Goal: Information Seeking & Learning: Learn about a topic

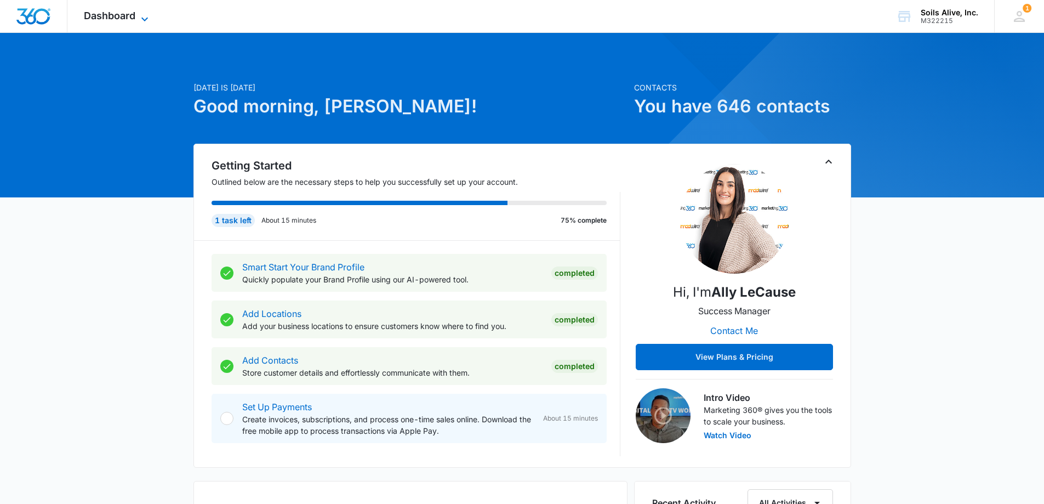
click at [121, 19] on span "Dashboard" at bounding box center [110, 16] width 52 height 12
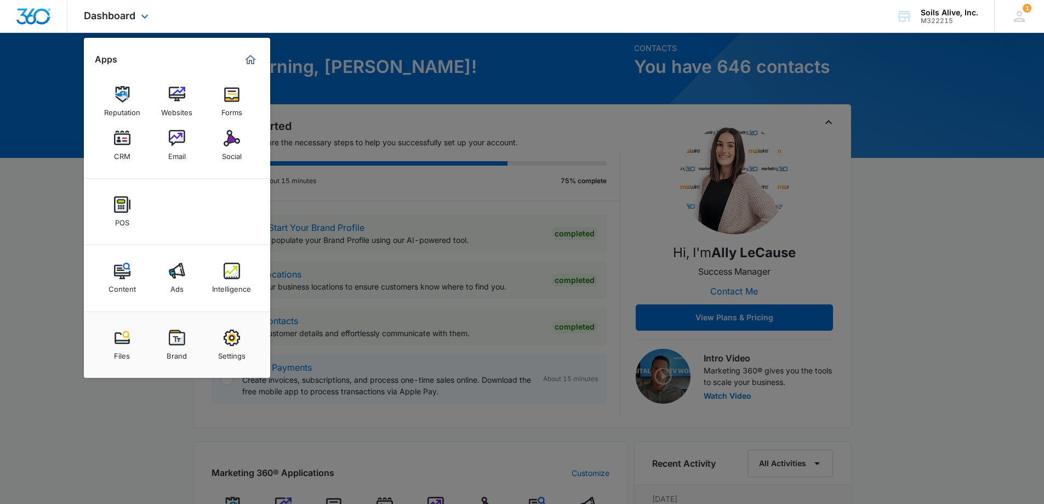
scroll to position [55, 0]
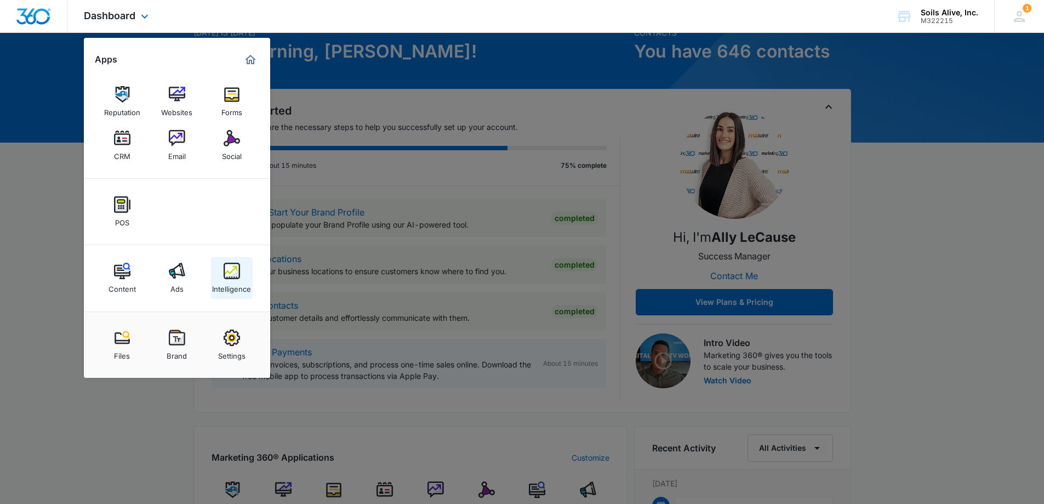
click at [238, 277] on img at bounding box center [232, 271] width 16 height 16
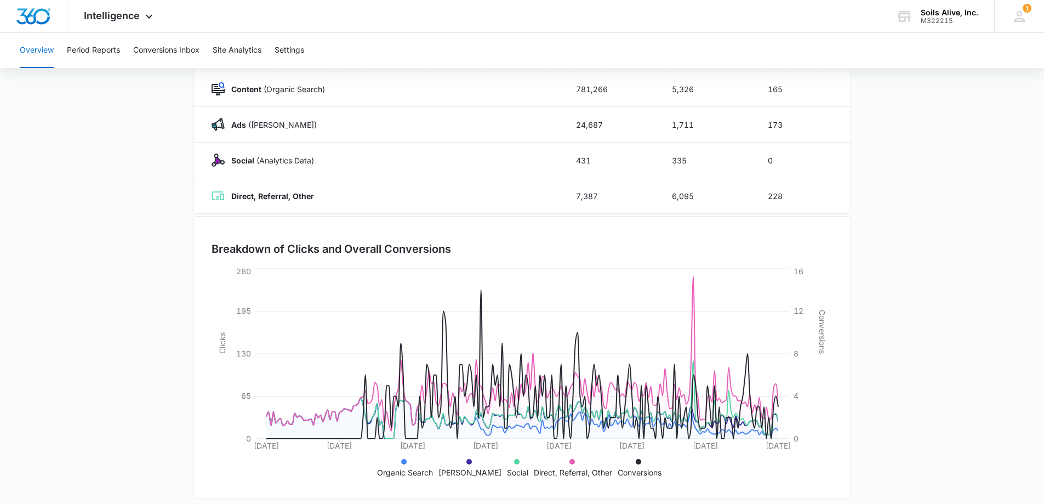
scroll to position [110, 0]
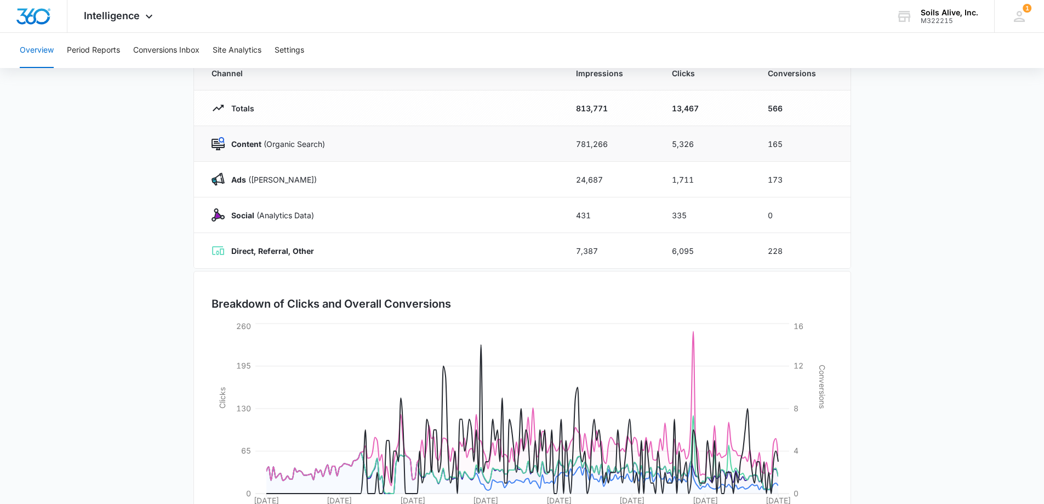
click at [275, 148] on p "Content (Organic Search)" at bounding box center [275, 144] width 100 height 12
click at [600, 144] on td "781,266" at bounding box center [611, 144] width 96 height 36
click at [783, 143] on td "165" at bounding box center [803, 144] width 96 height 36
click at [777, 143] on td "165" at bounding box center [803, 144] width 96 height 36
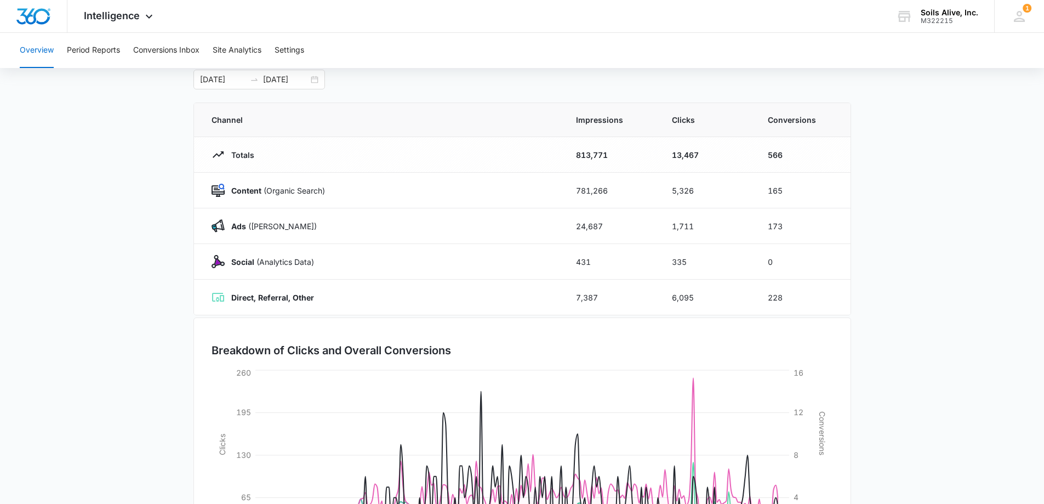
scroll to position [0, 0]
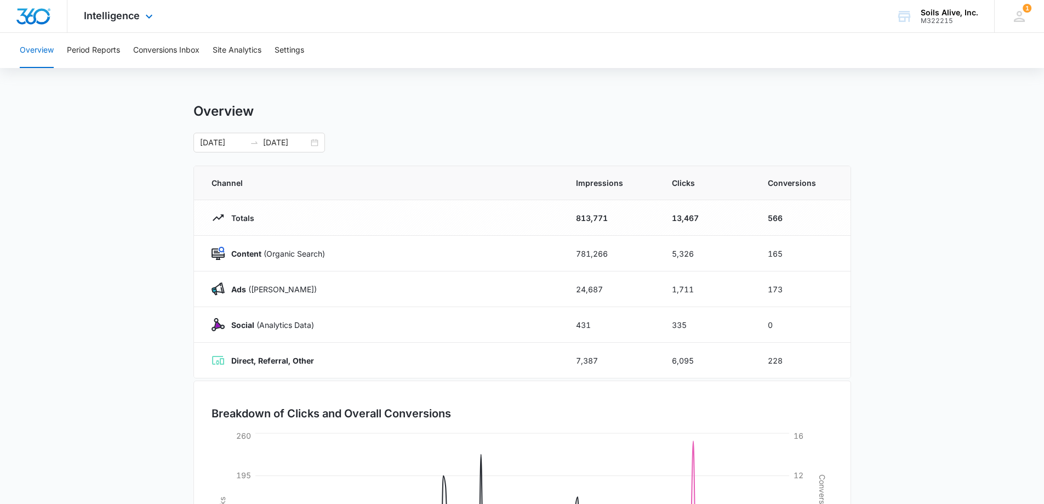
click at [58, 24] on div at bounding box center [33, 16] width 67 height 32
drag, startPoint x: 30, startPoint y: 14, endPoint x: 50, endPoint y: 14, distance: 20.8
click at [30, 14] on img "Dashboard" at bounding box center [33, 16] width 35 height 16
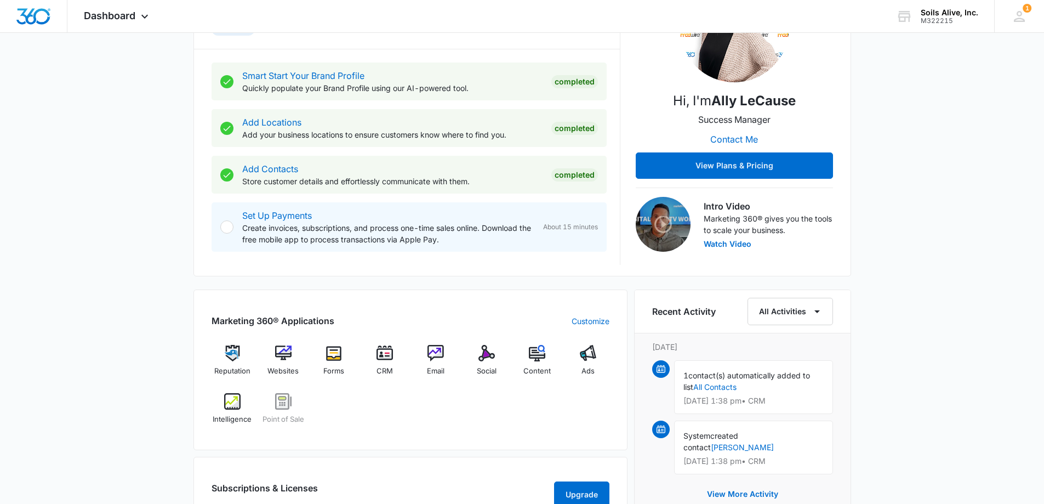
scroll to position [285, 0]
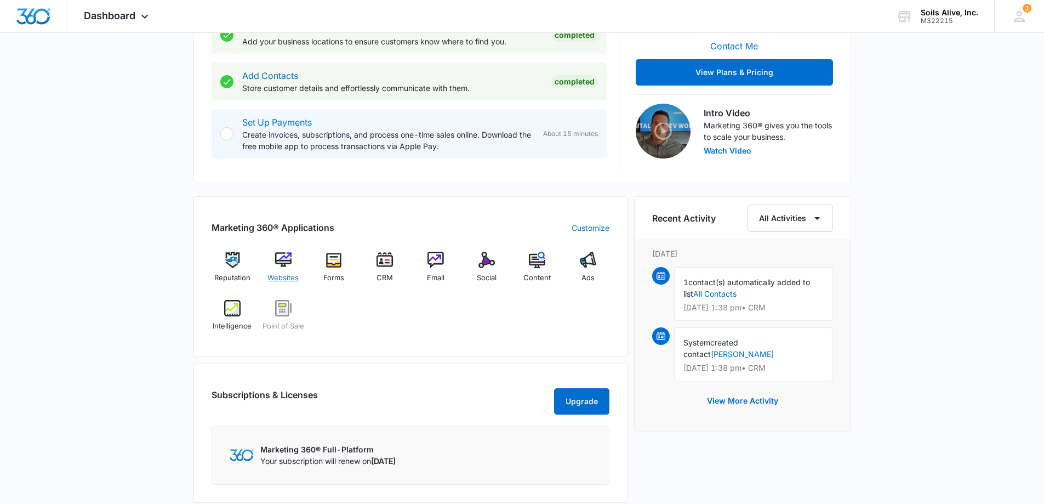
click at [285, 259] on img at bounding box center [283, 260] width 16 height 16
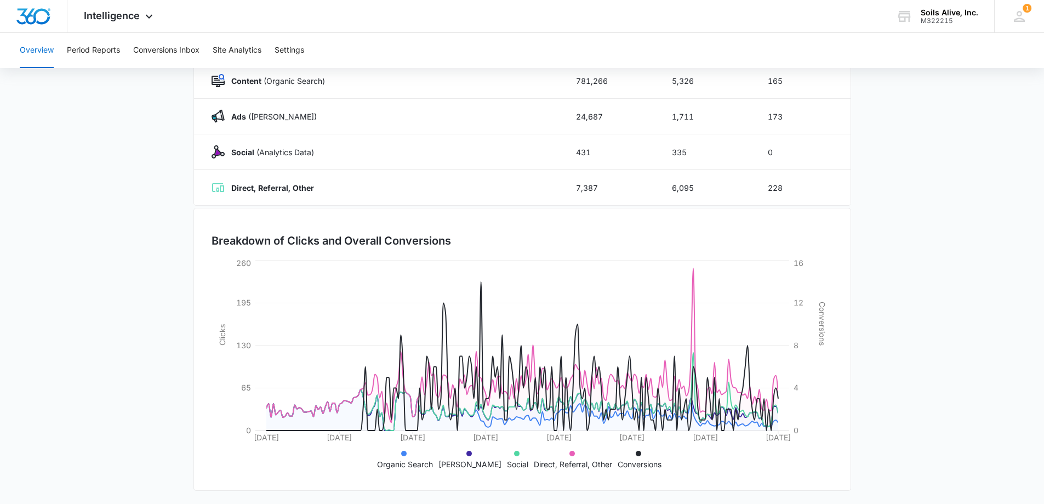
scroll to position [175, 0]
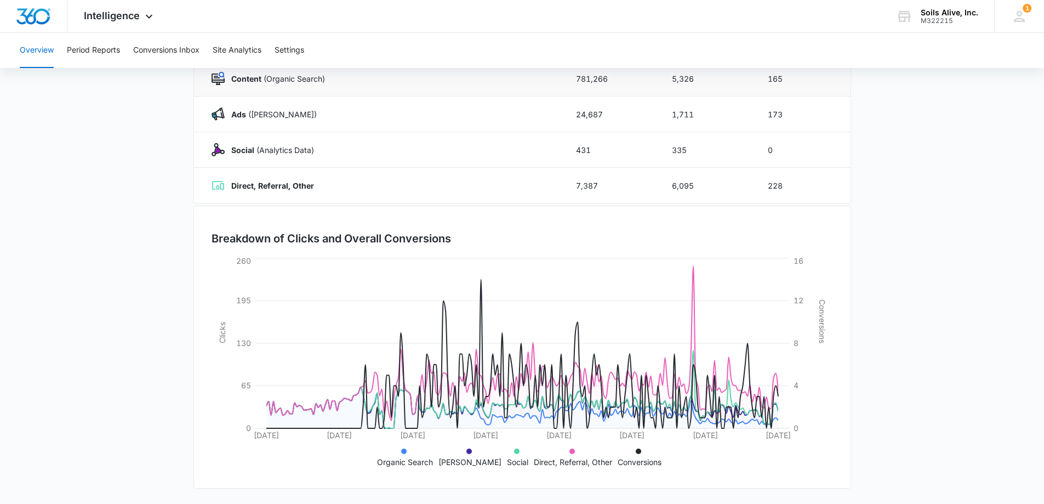
click at [263, 84] on div "Content (Organic Search)" at bounding box center [381, 78] width 338 height 13
click at [254, 81] on strong "Content" at bounding box center [246, 78] width 30 height 9
click at [252, 51] on button "Site Analytics" at bounding box center [237, 50] width 49 height 35
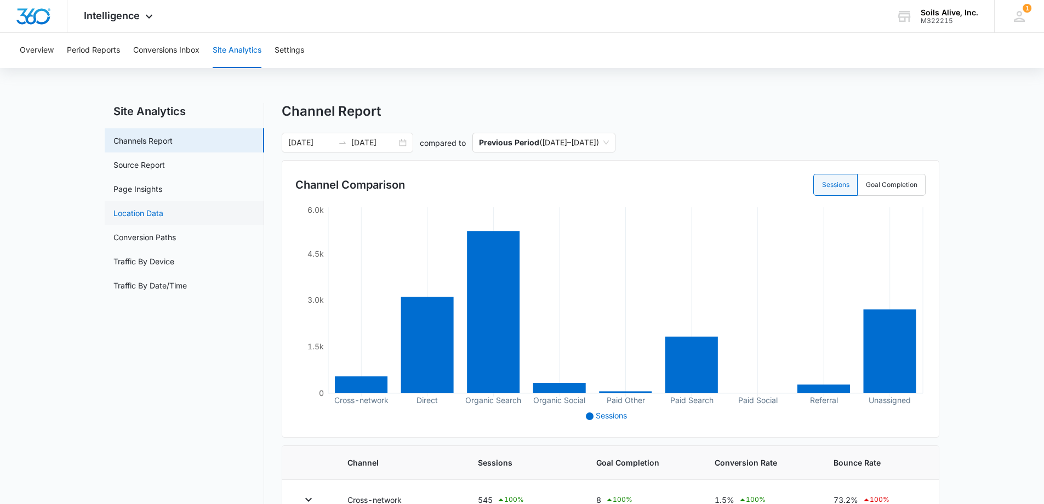
click at [140, 211] on link "Location Data" at bounding box center [138, 213] width 50 height 12
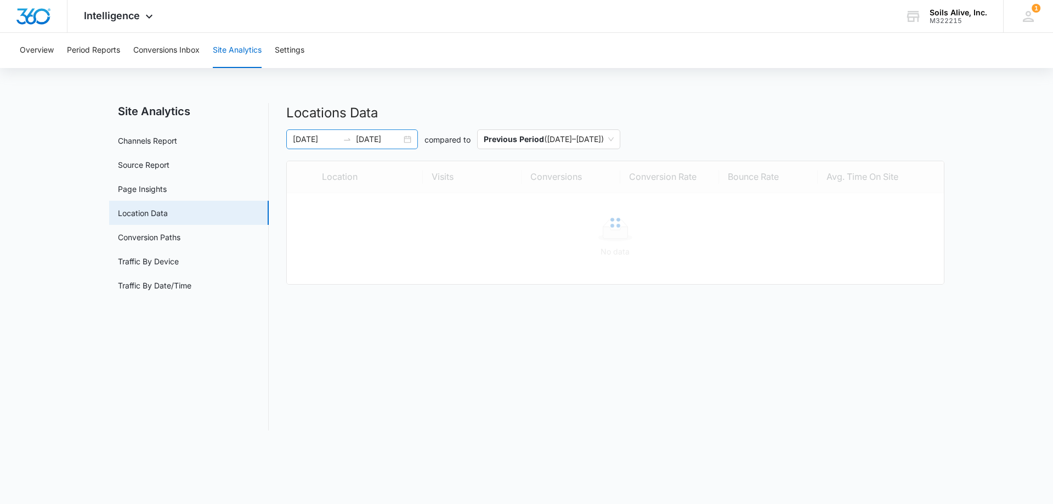
click at [409, 139] on div "01/01/2025 08/06/2025" at bounding box center [352, 139] width 132 height 20
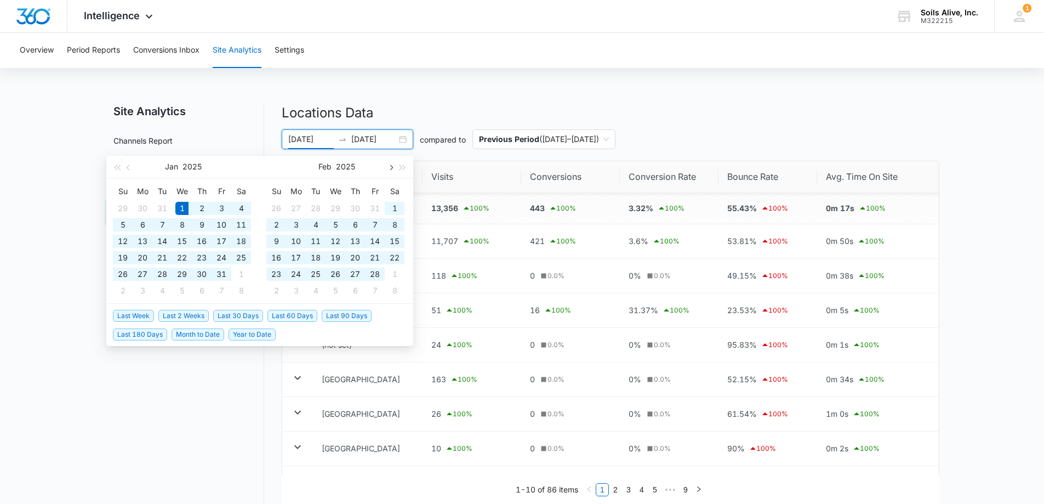
click at [393, 168] on button "button" at bounding box center [390, 167] width 12 height 22
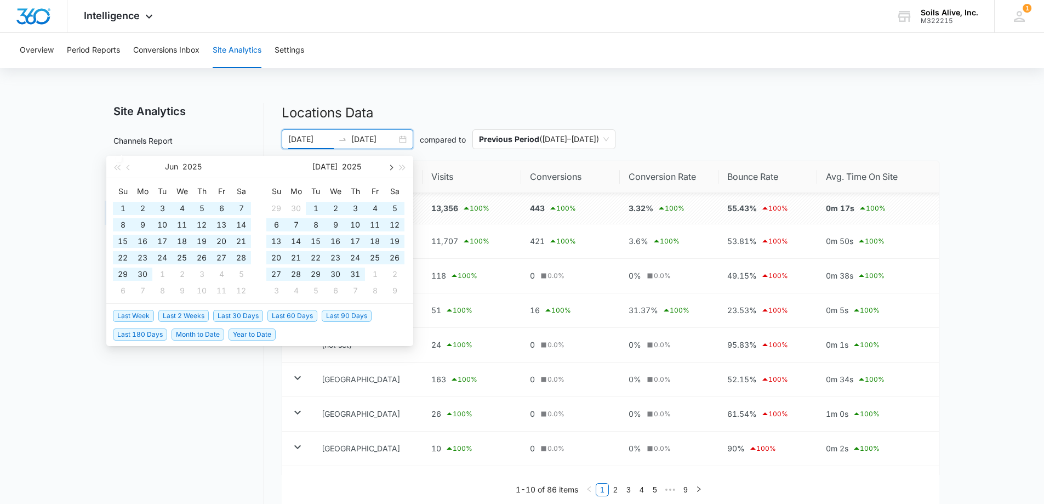
click at [393, 168] on button "button" at bounding box center [390, 167] width 12 height 22
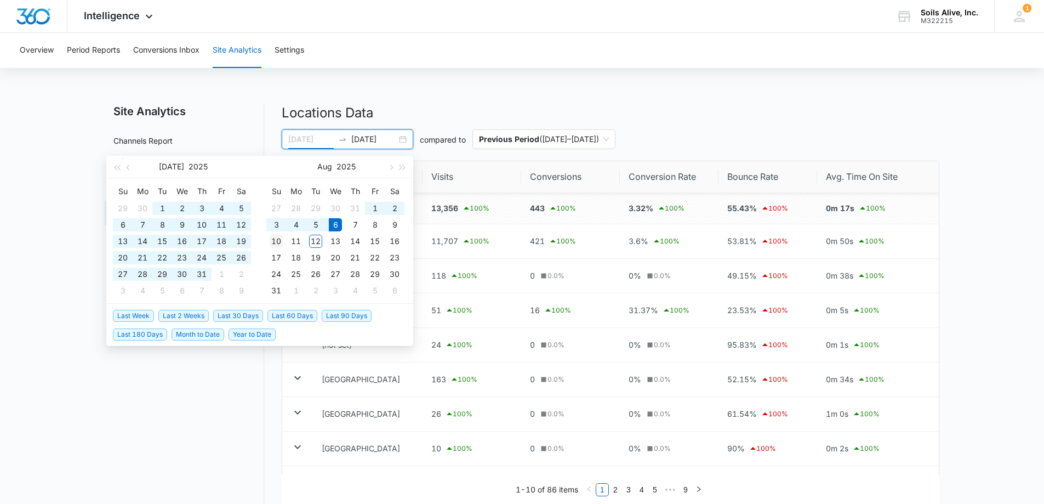
type input "08/10/2025"
drag, startPoint x: 283, startPoint y: 243, endPoint x: 288, endPoint y: 241, distance: 5.6
click at [285, 243] on td "10" at bounding box center [276, 241] width 20 height 16
type input "08/11/2025"
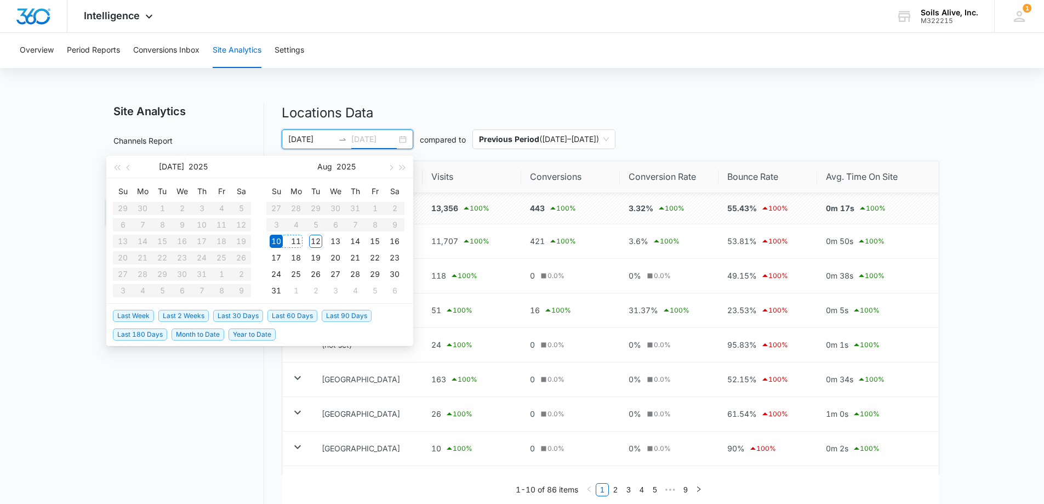
click at [295, 241] on div "11" at bounding box center [295, 241] width 13 height 13
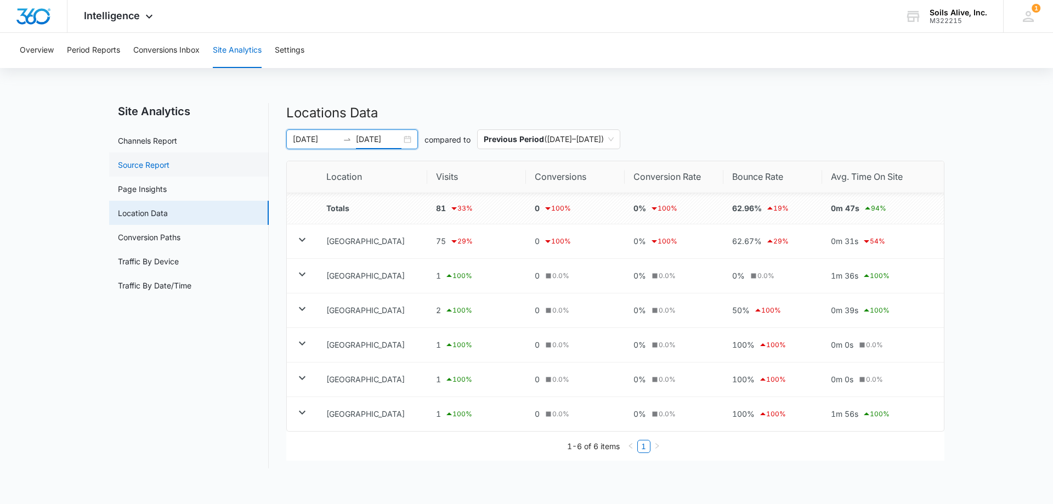
click at [155, 163] on link "Source Report" at bounding box center [144, 165] width 52 height 12
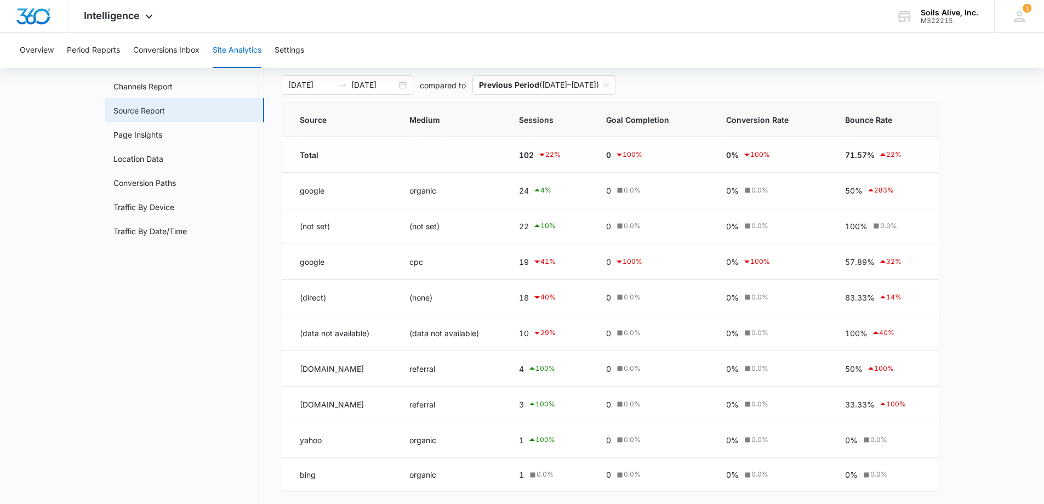
scroll to position [38, 0]
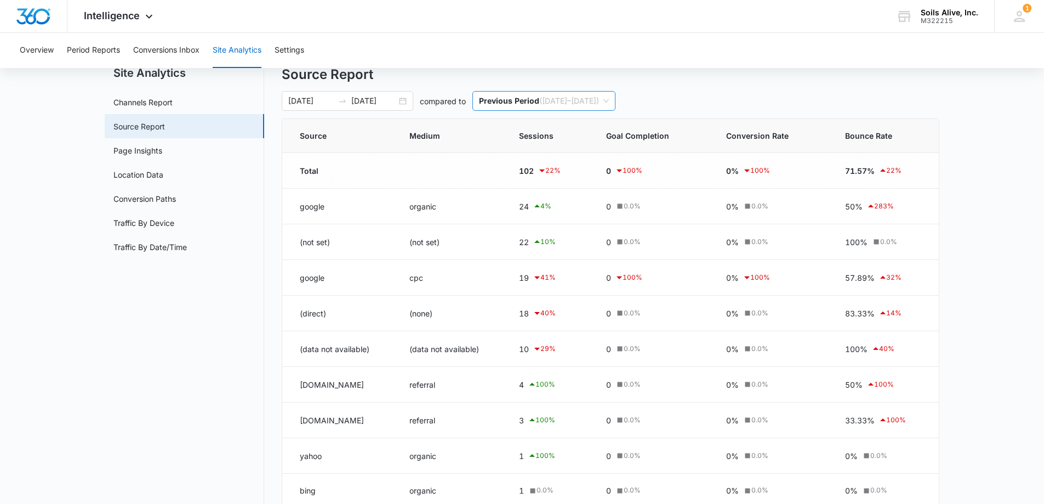
click at [616, 101] on div "Previous Period ( 08/08/2025 – 08/09/2025 )" at bounding box center [544, 101] width 143 height 20
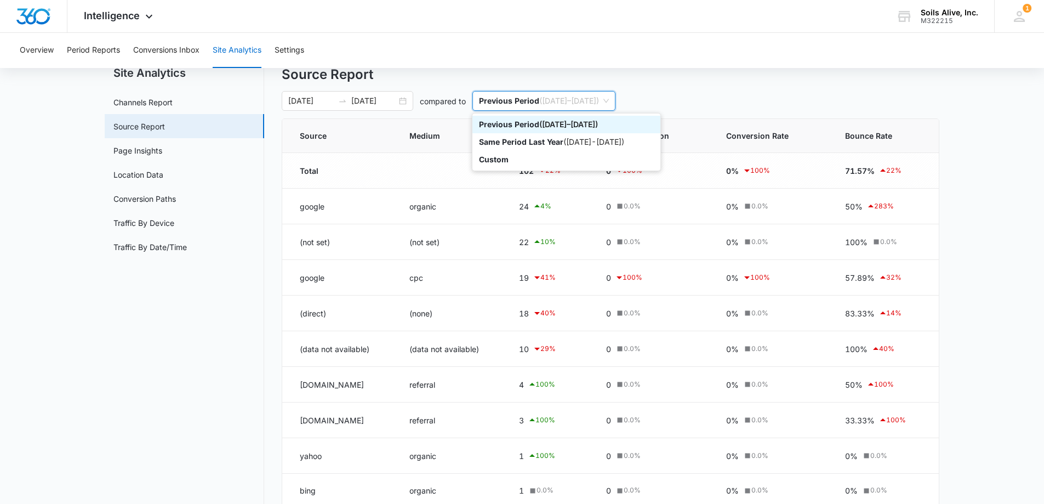
click at [556, 84] on div "Source Report 08/10/2025 08/11/2025 compared to Previous Period ( 08/08/2025 – …" at bounding box center [611, 305] width 658 height 481
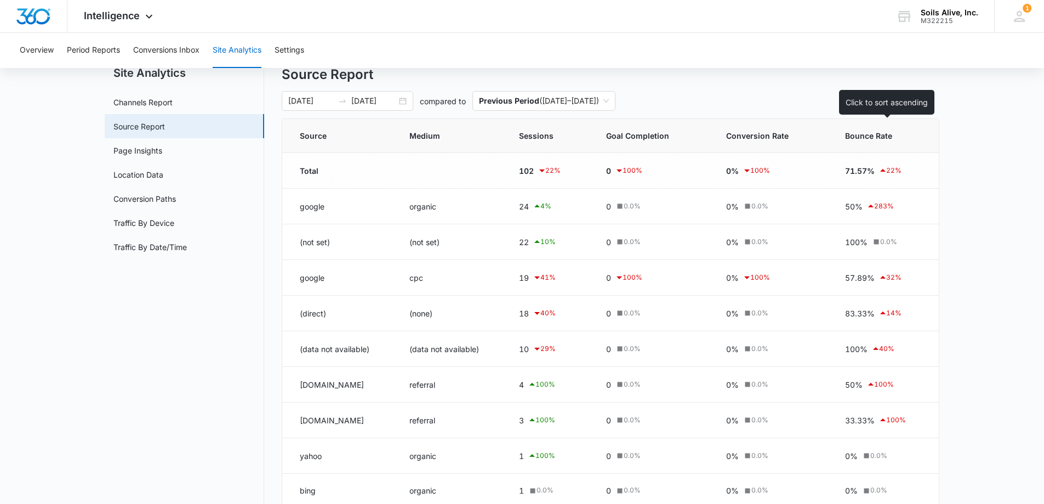
click at [871, 135] on span "Bounce Rate" at bounding box center [875, 136] width 60 height 12
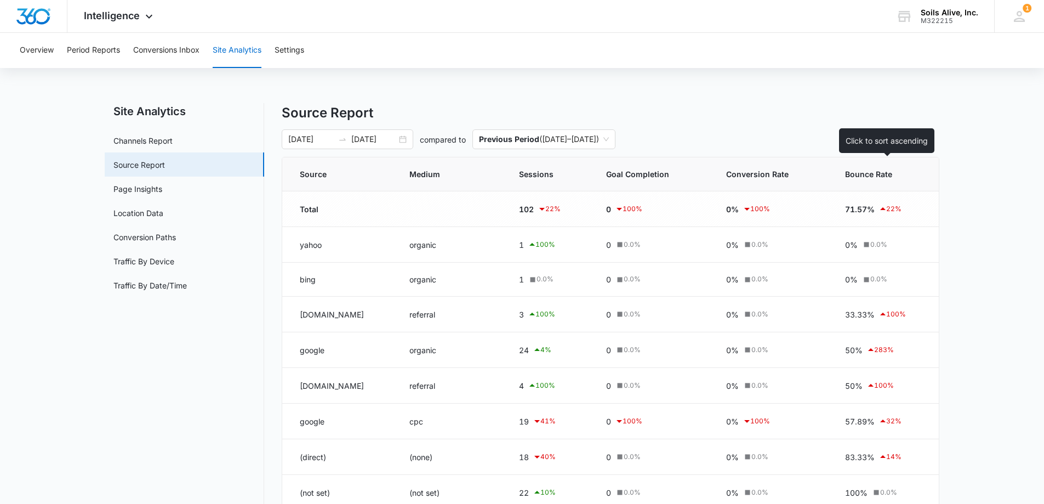
scroll to position [55, 0]
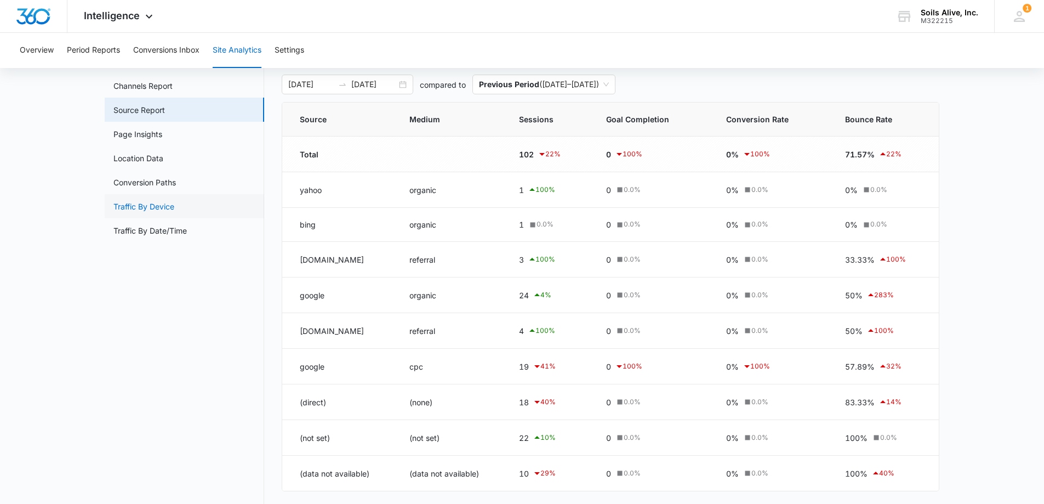
click at [150, 208] on link "Traffic By Device" at bounding box center [143, 207] width 61 height 12
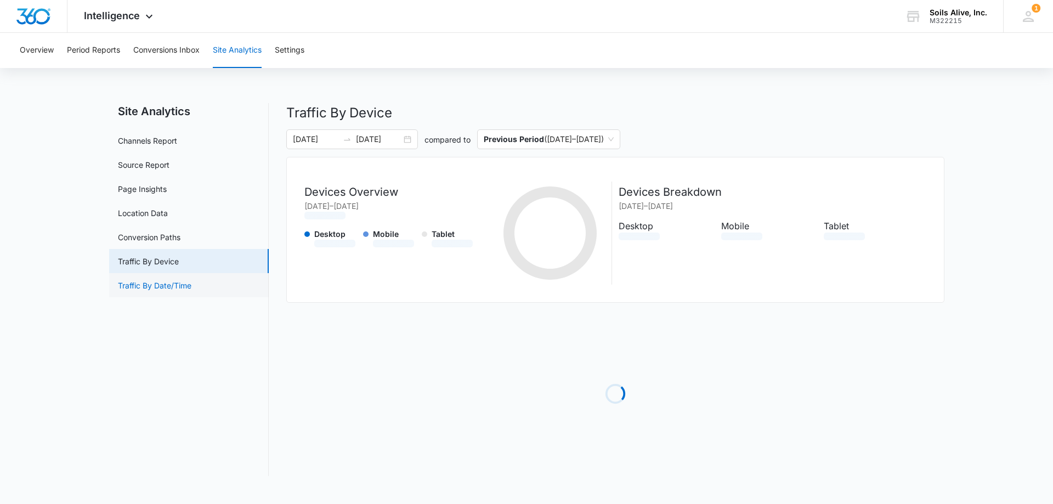
click at [167, 283] on link "Traffic By Date/Time" at bounding box center [154, 286] width 73 height 12
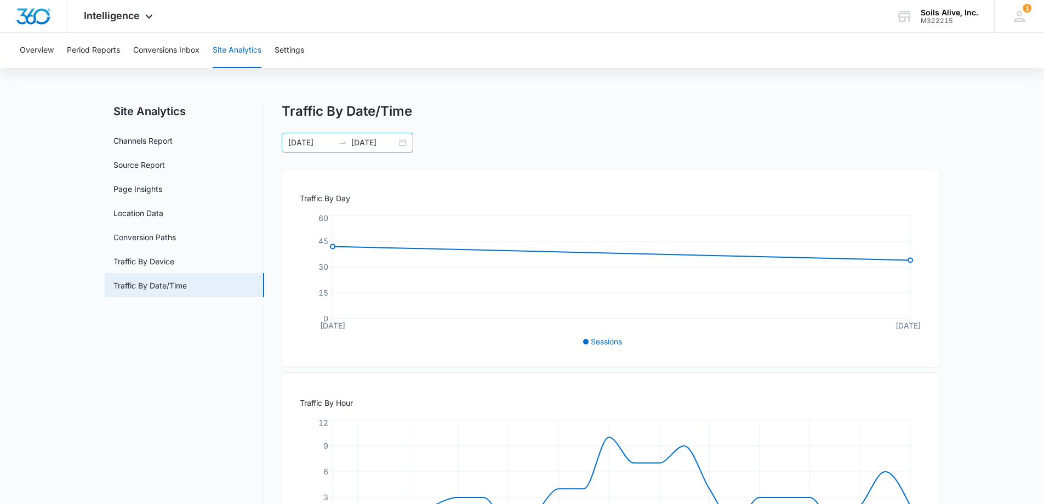
click at [405, 142] on div "08/10/2025 08/11/2025" at bounding box center [348, 143] width 132 height 20
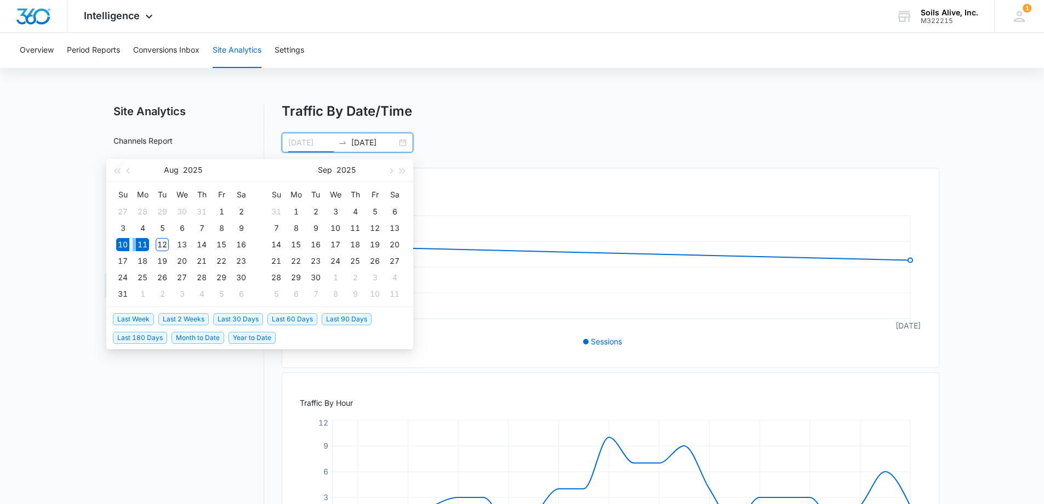
type input "[DATE]"
click at [158, 241] on div "12" at bounding box center [162, 244] width 13 height 13
type input "[DATE]"
click at [135, 246] on table "Su Mo Tu We Th Fr Sa 27 28 29 30 31 1 2 3 4 5 6 7 8 9 10 11 12 13 14 15 16 17 1…" at bounding box center [182, 244] width 138 height 116
type input "[DATE]"
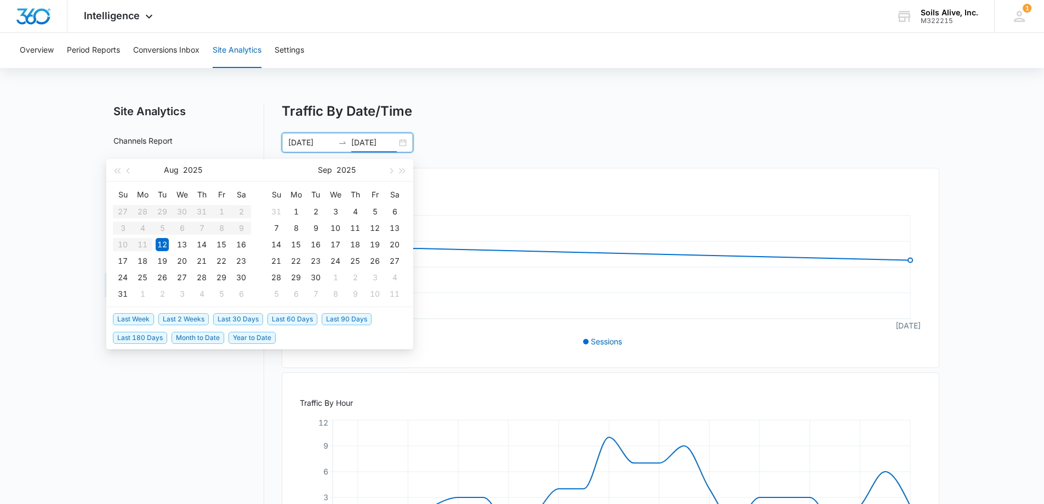
type input "09/07/2025"
click at [181, 243] on div "13" at bounding box center [181, 244] width 13 height 13
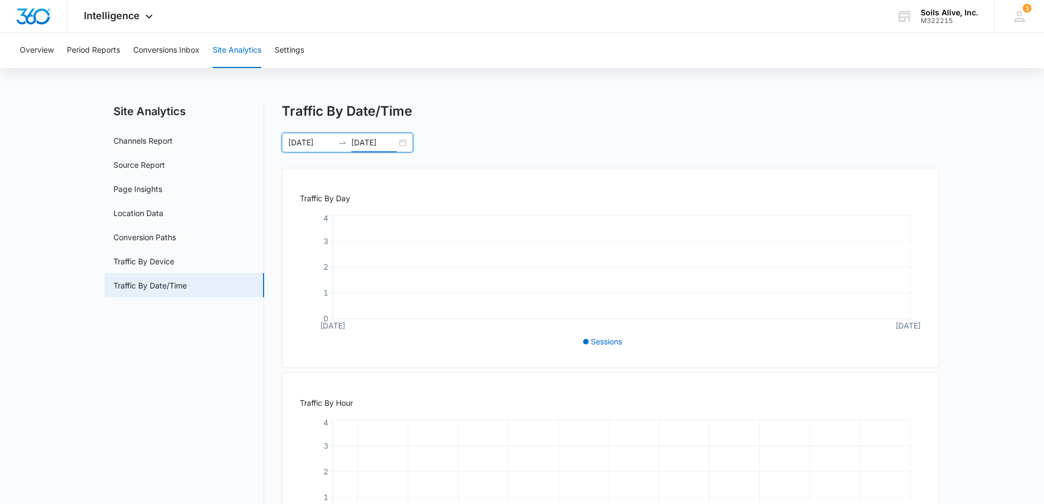
click at [353, 141] on input "08/13/2025" at bounding box center [374, 143] width 46 height 12
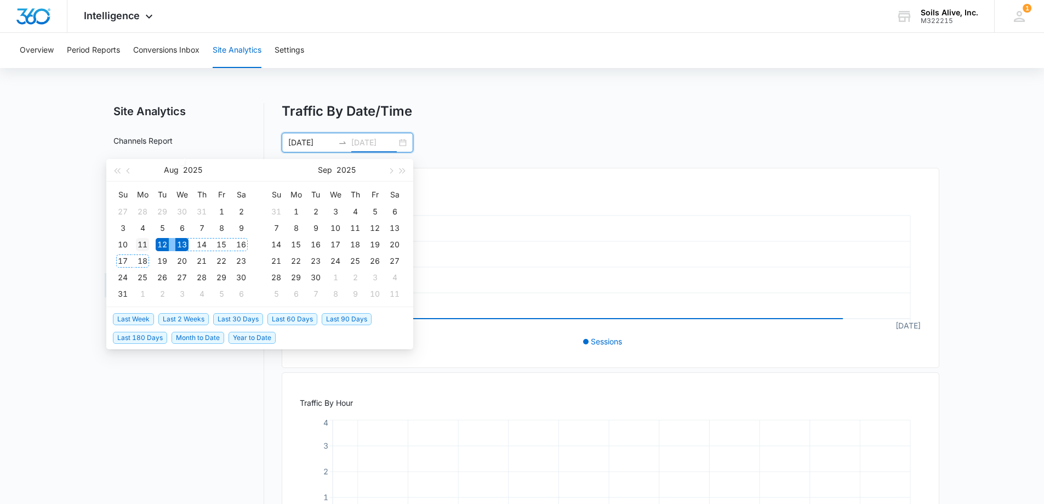
type input "08/11/2025"
click at [141, 243] on div "11" at bounding box center [142, 244] width 13 height 13
click at [163, 245] on table "Su Mo Tu We Th Fr Sa 27 28 29 30 31 1 2 3 4 5 6 7 8 9 10 11 12 13 14 15 16 17 1…" at bounding box center [182, 244] width 138 height 116
type input "08/05/2025"
click at [160, 245] on table "Su Mo Tu We Th Fr Sa 27 28 29 30 31 1 2 3 4 5 6 7 8 9 10 11 12 13 14 15 16 17 1…" at bounding box center [182, 244] width 138 height 116
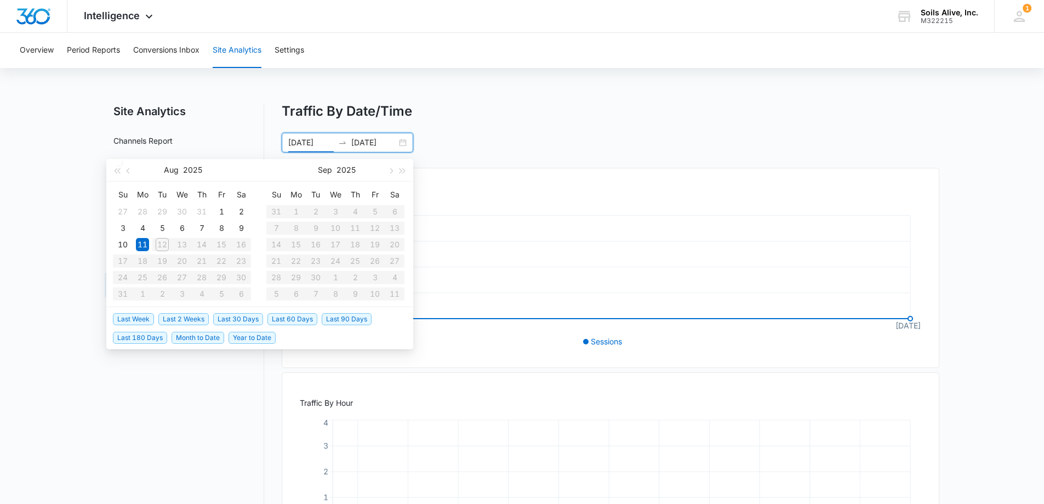
type input "07/30/2025"
type input "[DATE]"
drag, startPoint x: 399, startPoint y: 123, endPoint x: 390, endPoint y: 127, distance: 9.4
click at [394, 124] on div "Traffic By Date/Time 08/12/2025 08/13/2025 Aug 2025 Su Mo Tu We Th Fr Sa 27 28 …" at bounding box center [611, 127] width 658 height 49
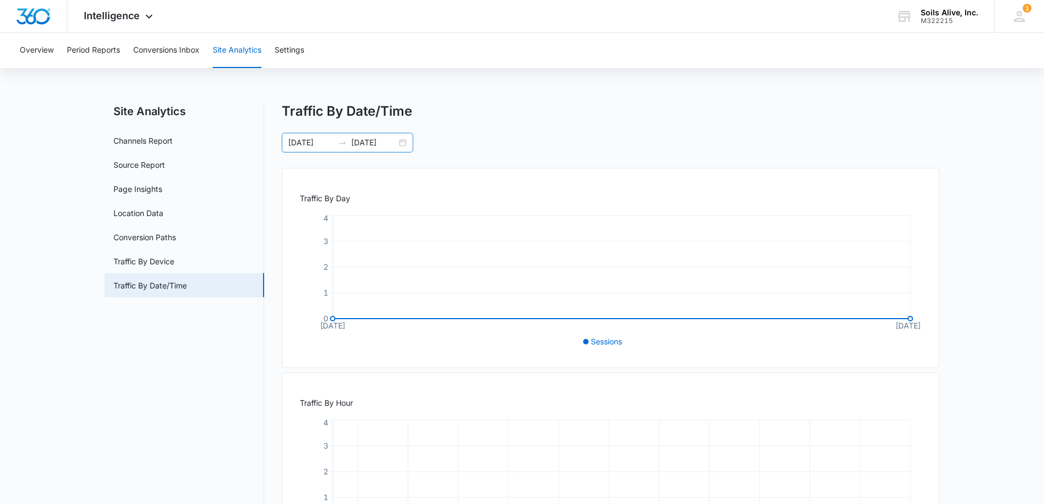
click at [379, 140] on input "08/13/2025" at bounding box center [374, 143] width 46 height 12
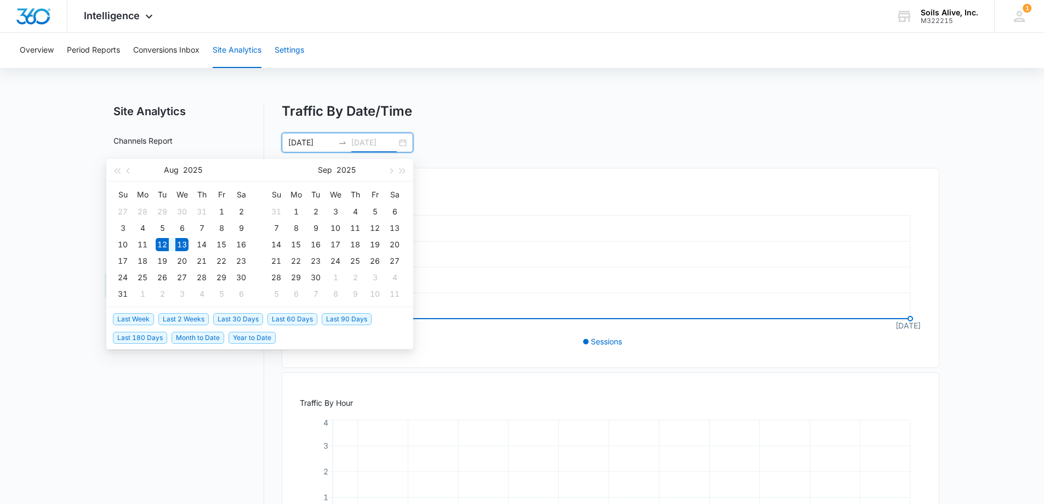
type input "08/13/2025"
drag, startPoint x: 138, startPoint y: 243, endPoint x: 302, endPoint y: 137, distance: 195.7
click at [299, 132] on div "Traffic By Date/Time 08/12/2025 08/13/2025 Aug 2025 Su Mo Tu We Th Fr Sa 27 28 …" at bounding box center [611, 127] width 658 height 49
click at [308, 143] on input "[DATE]" at bounding box center [311, 143] width 46 height 12
type input "08/11/2025"
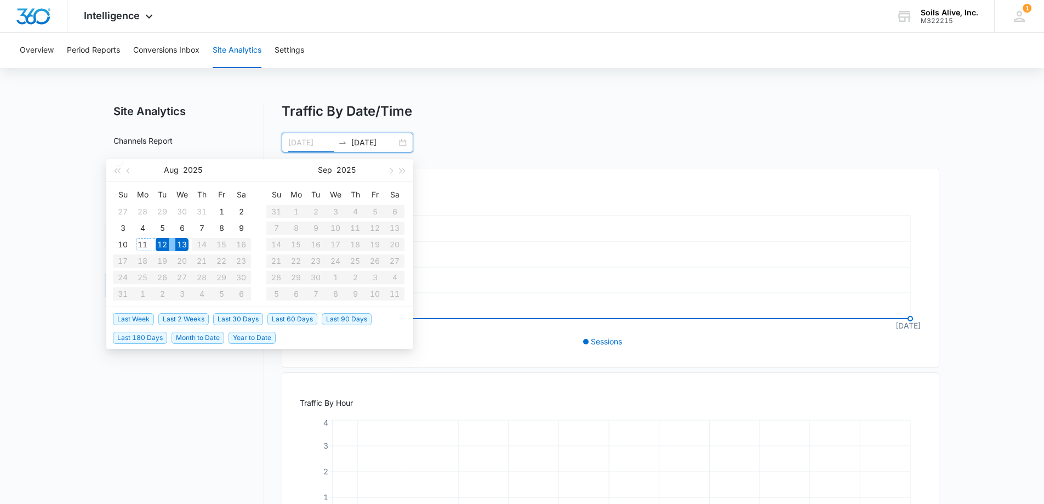
drag, startPoint x: 146, startPoint y: 242, endPoint x: 152, endPoint y: 241, distance: 6.8
click at [145, 242] on div "11" at bounding box center [142, 244] width 13 height 13
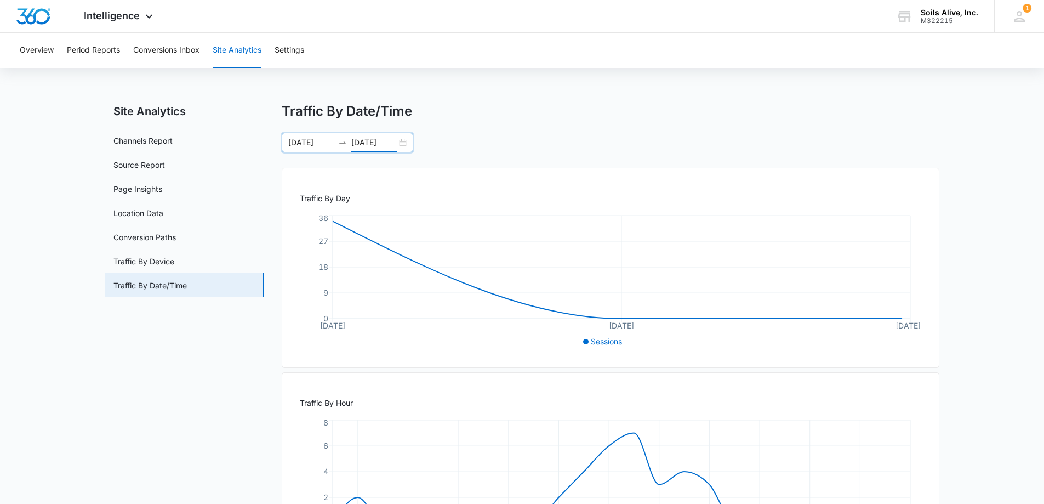
click at [382, 142] on input "08/13/2025" at bounding box center [374, 143] width 46 height 12
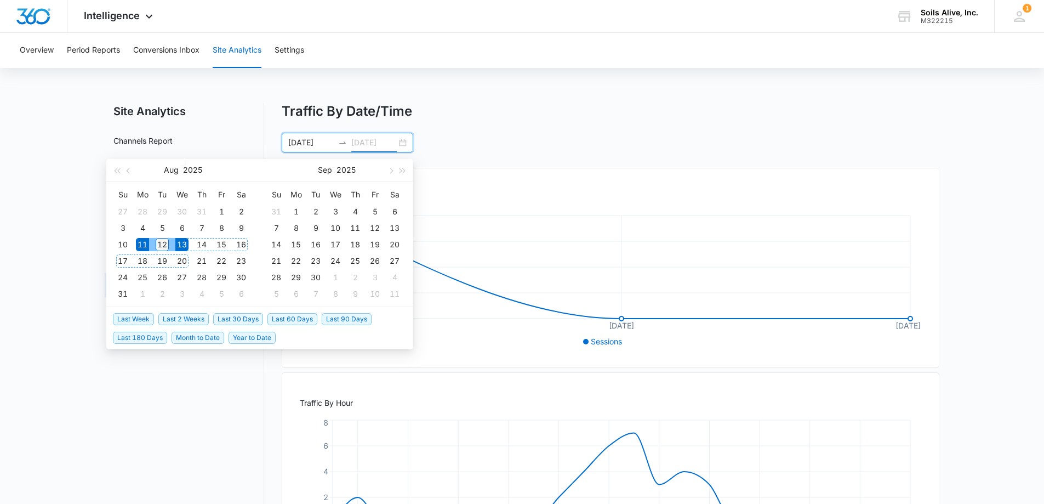
type input "[DATE]"
click at [163, 247] on div "12" at bounding box center [162, 244] width 13 height 13
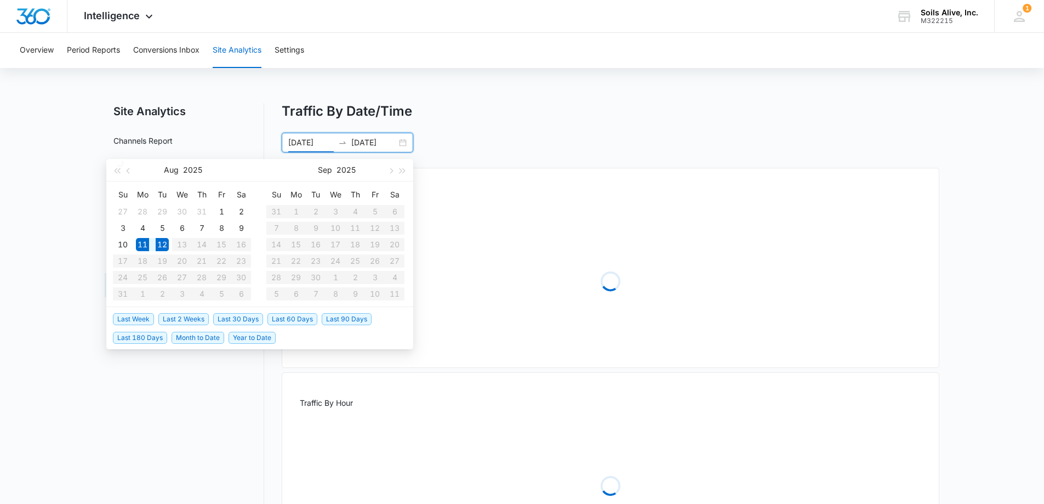
click at [618, 117] on div "Traffic By Date/Time" at bounding box center [611, 111] width 658 height 16
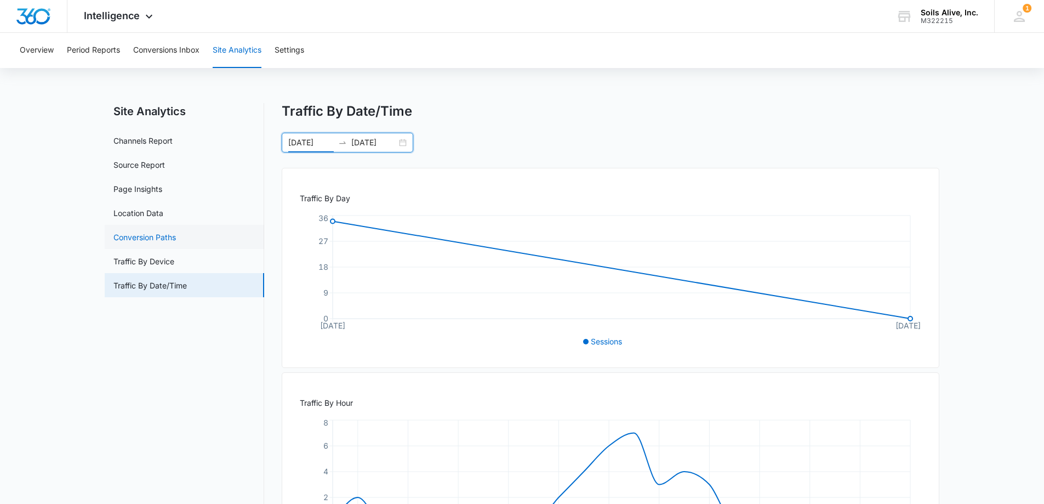
click at [153, 243] on link "Conversion Paths" at bounding box center [144, 237] width 62 height 12
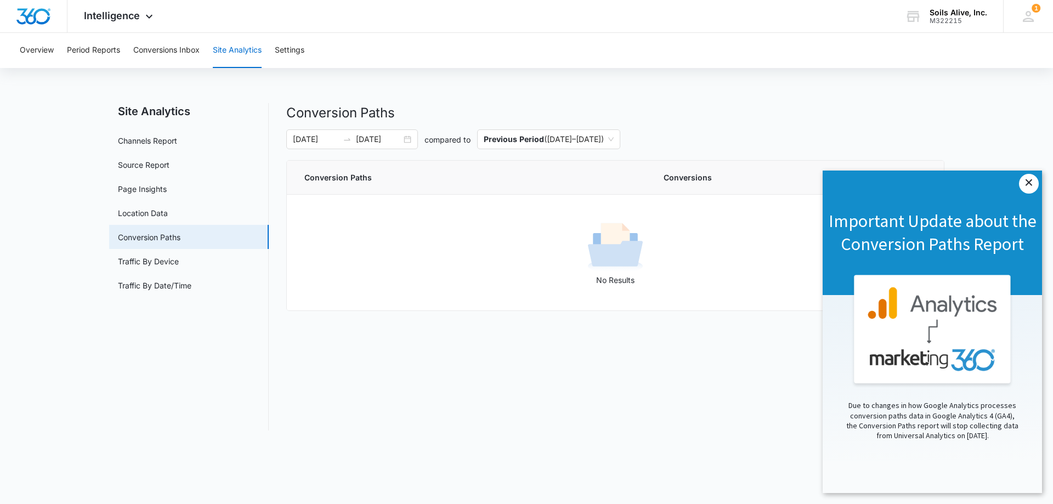
click at [1029, 183] on link "×" at bounding box center [1029, 184] width 20 height 20
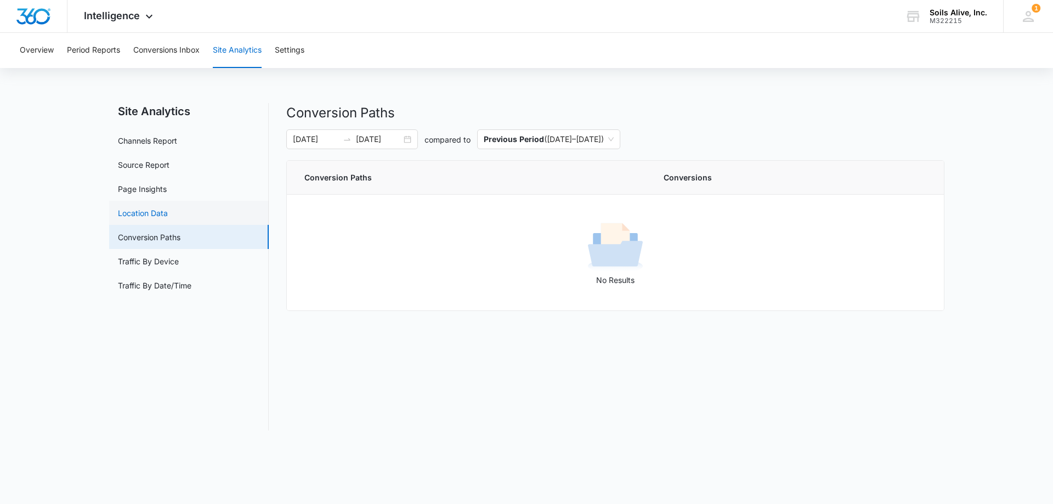
click at [151, 214] on link "Location Data" at bounding box center [143, 213] width 50 height 12
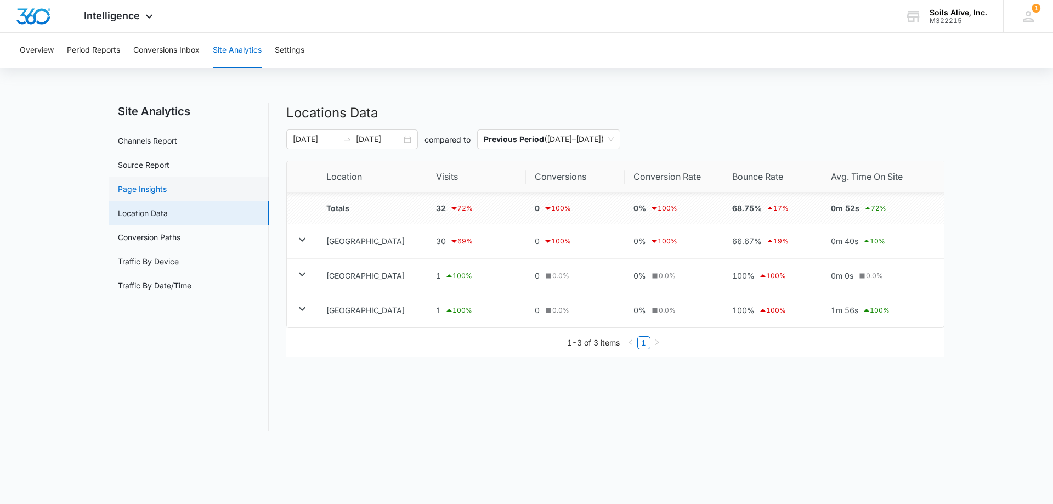
click at [152, 189] on link "Page Insights" at bounding box center [142, 189] width 49 height 12
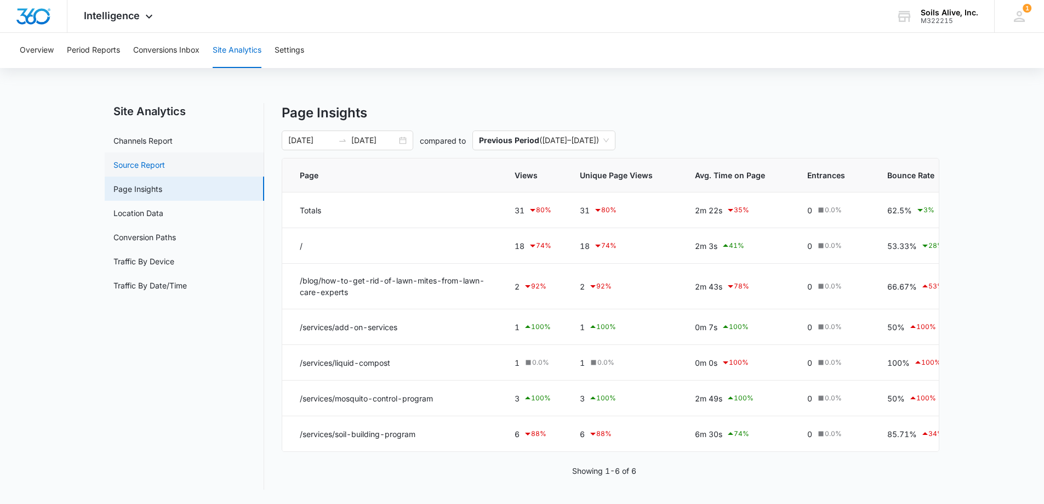
click at [149, 163] on link "Source Report" at bounding box center [139, 165] width 52 height 12
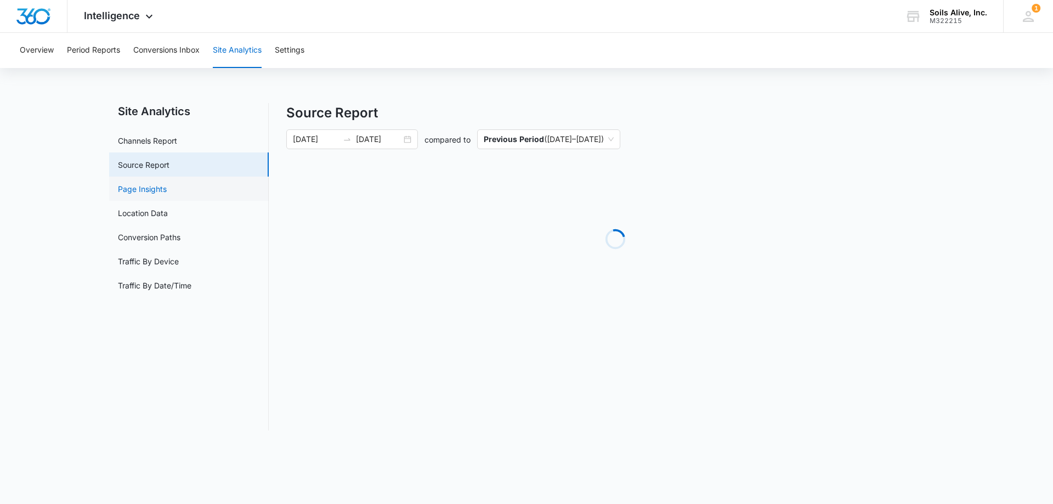
click at [151, 183] on link "Page Insights" at bounding box center [142, 189] width 49 height 12
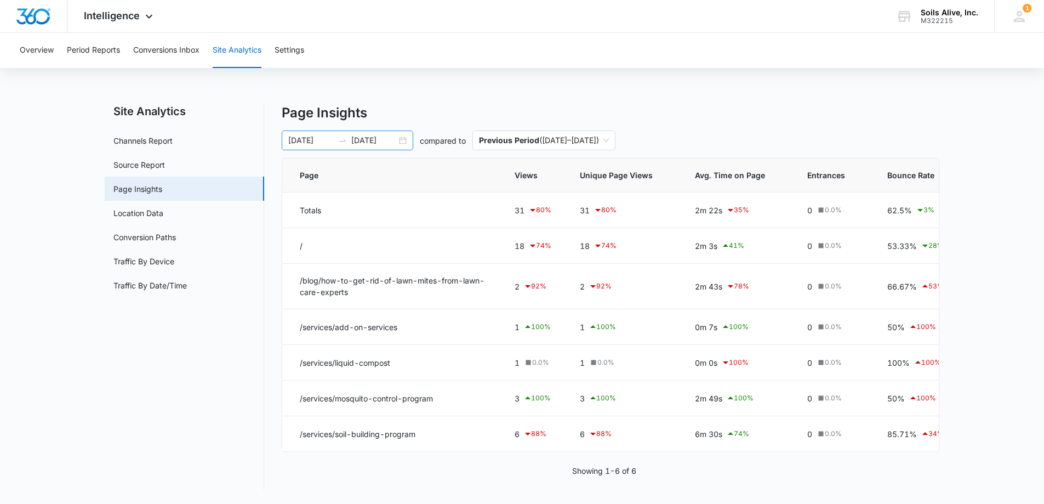
click at [402, 138] on div "08/11/2025 08/12/2025" at bounding box center [348, 140] width 132 height 20
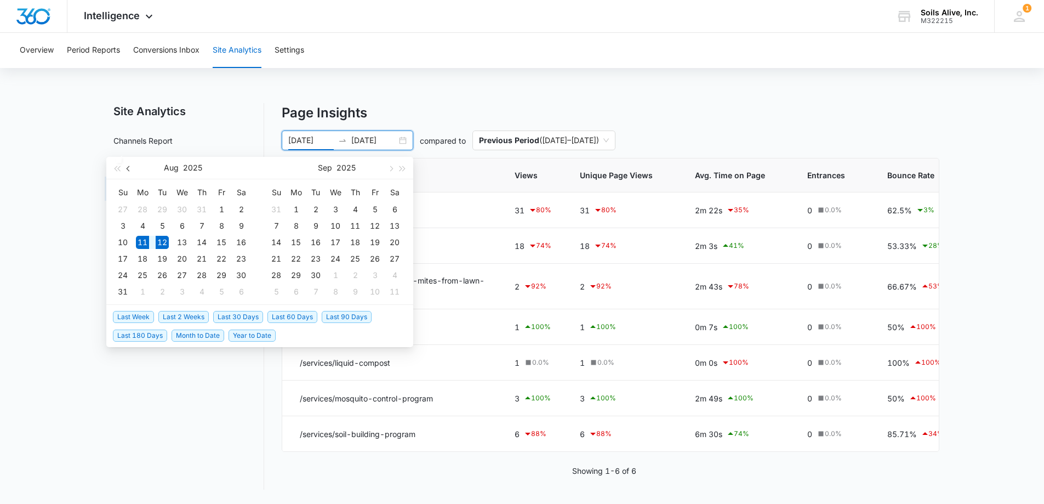
click at [128, 168] on span "button" at bounding box center [129, 168] width 5 height 5
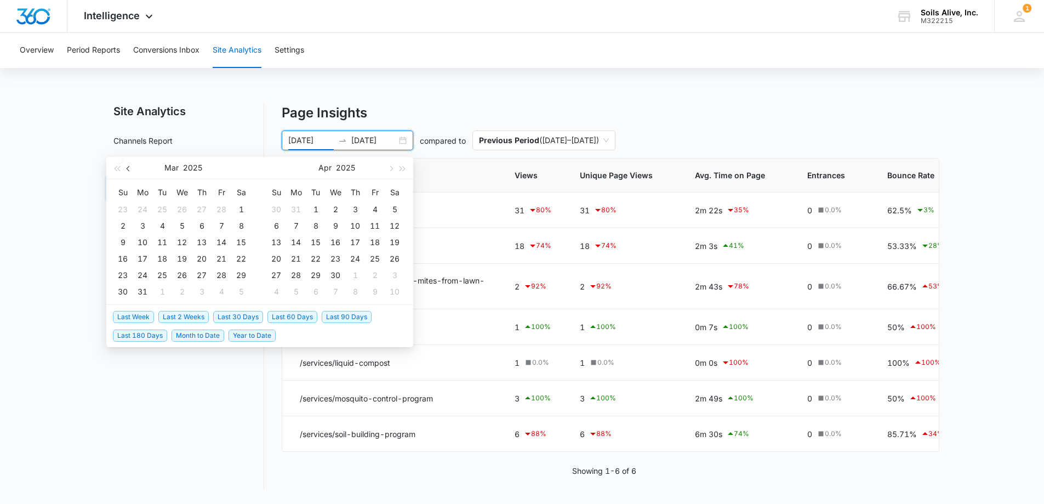
click at [128, 168] on span "button" at bounding box center [129, 168] width 5 height 5
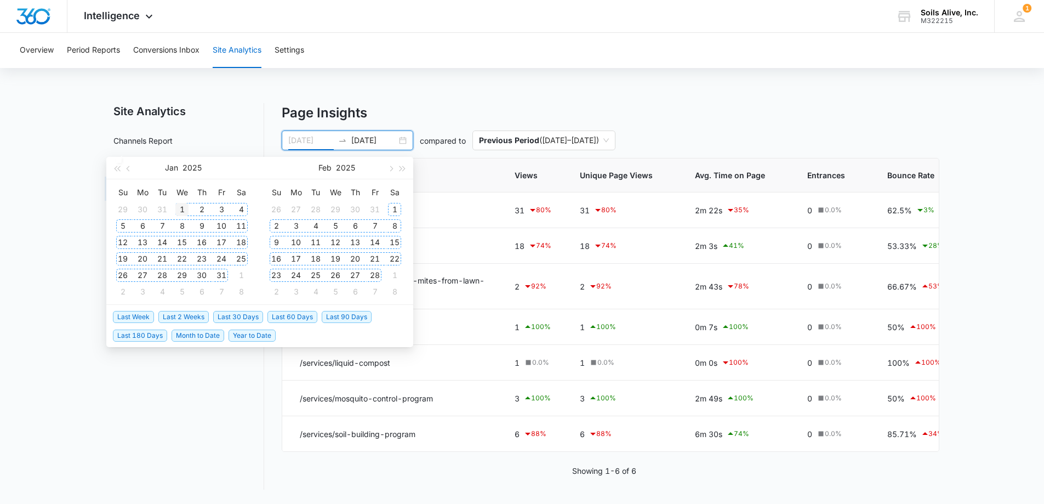
type input "[DATE]"
click at [180, 206] on div "1" at bounding box center [181, 209] width 13 height 13
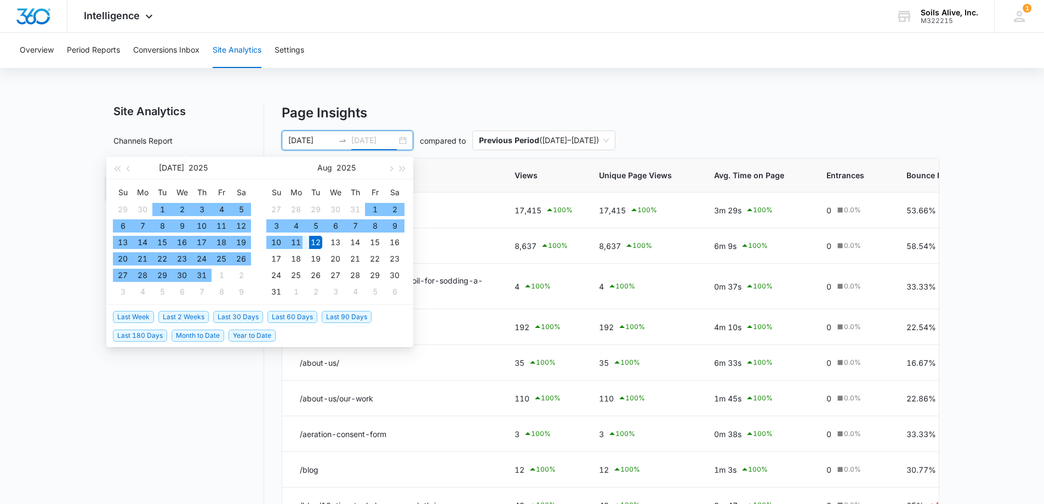
type input "[DATE]"
click at [312, 240] on div "12" at bounding box center [315, 242] width 13 height 13
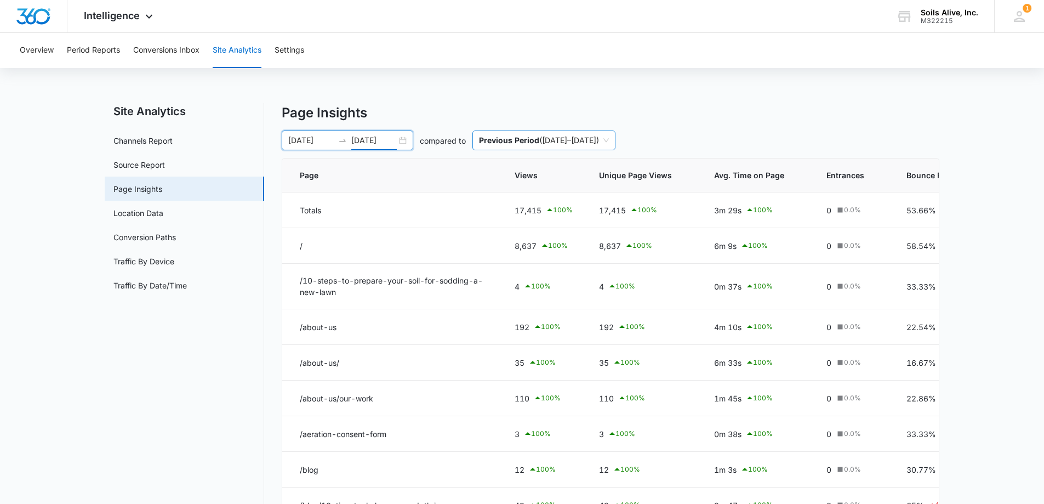
click at [616, 139] on div "Previous Period ( 05/22/2024 – 12/31/2024 )" at bounding box center [544, 140] width 143 height 20
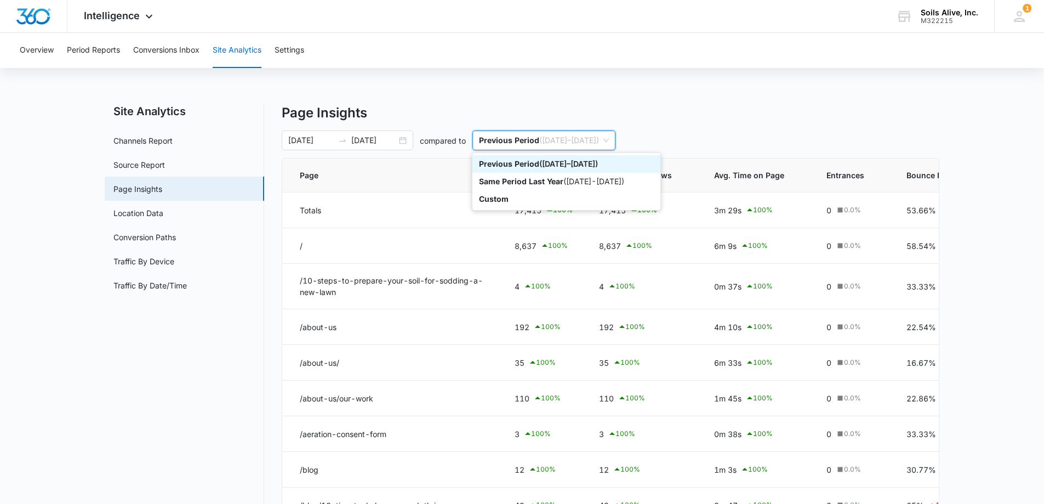
click at [757, 113] on p "Page Insights" at bounding box center [611, 113] width 658 height 20
click at [609, 144] on span "Previous Period ( 05/22/2024 – 12/31/2024 )" at bounding box center [544, 140] width 130 height 19
click at [600, 186] on div "Same Period Last Year ( 01/01/2024 - 08/12/2024 )" at bounding box center [566, 181] width 175 height 12
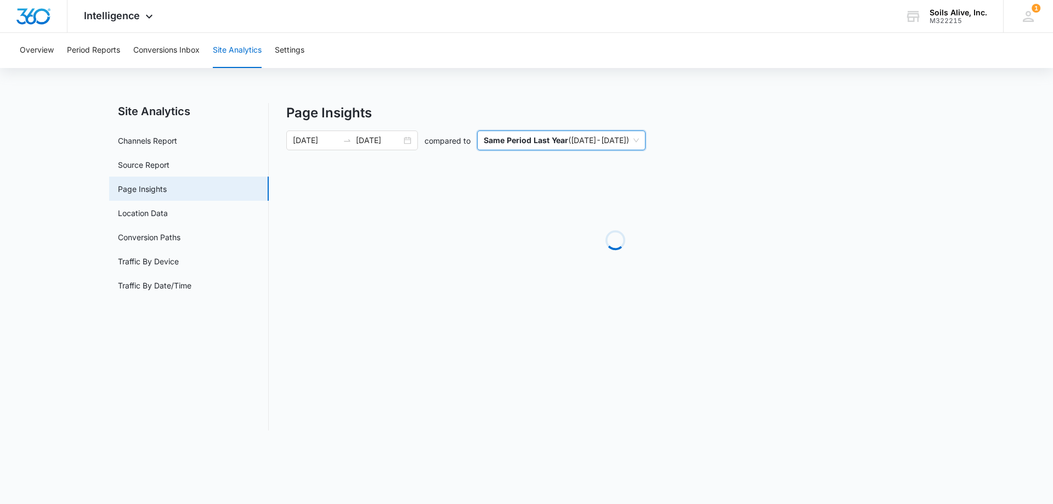
click at [794, 128] on div "Page Insights 01/01/2025 08/12/2025 compared to last-year Same Period Last Year…" at bounding box center [615, 266] width 658 height 327
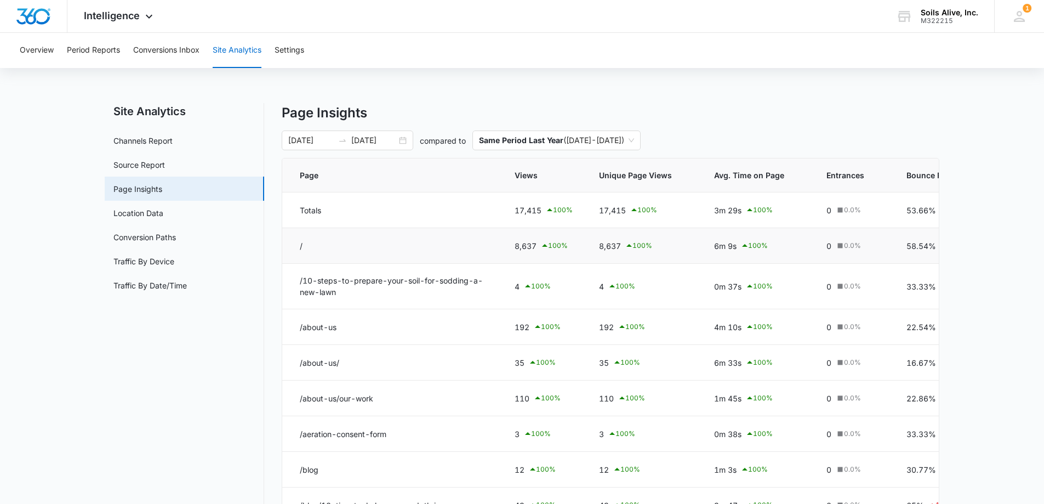
click at [299, 246] on td "/" at bounding box center [391, 246] width 219 height 36
click at [300, 245] on td "/" at bounding box center [391, 246] width 219 height 36
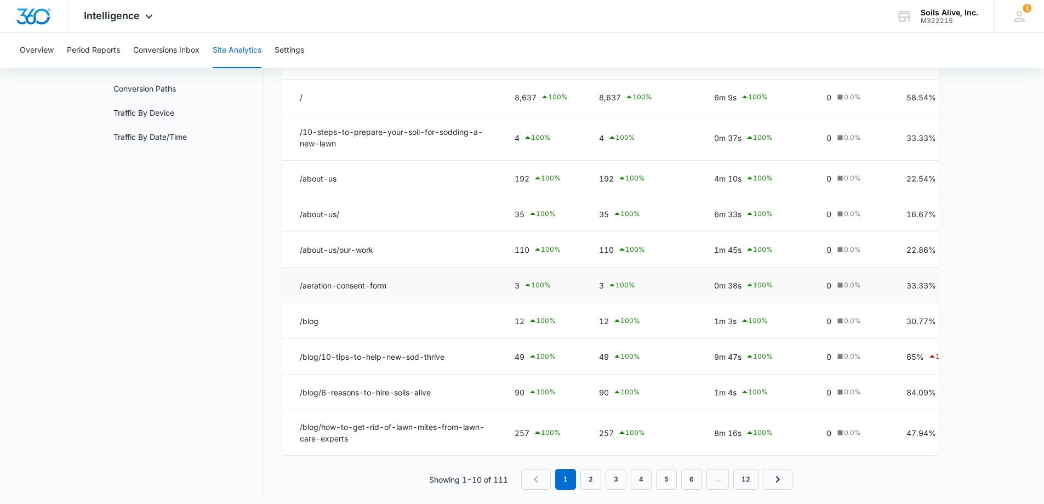
scroll to position [164, 0]
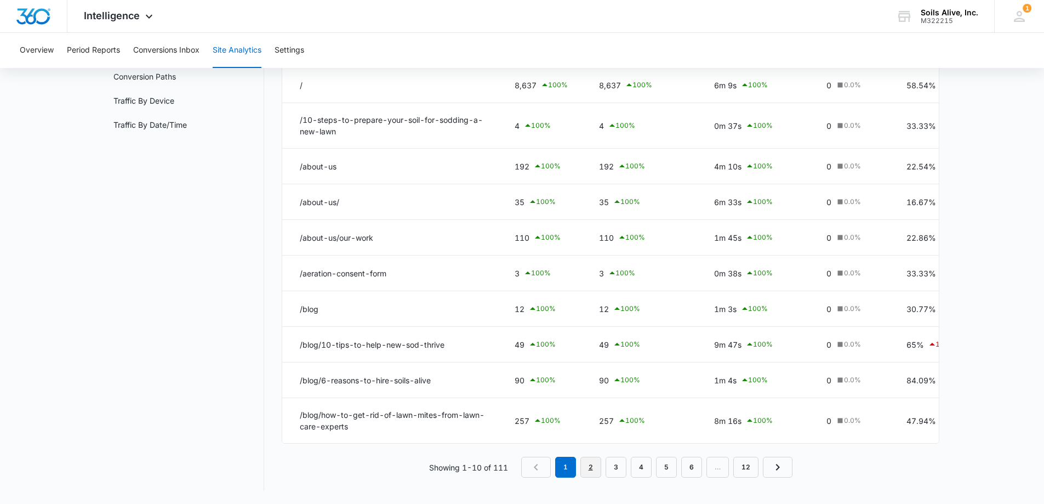
click at [593, 467] on link "2" at bounding box center [591, 467] width 21 height 21
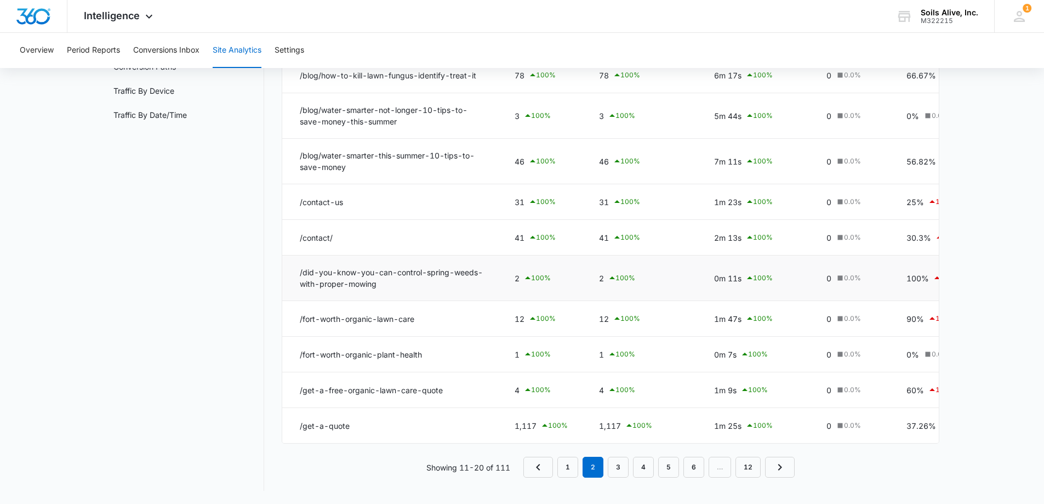
scroll to position [179, 0]
click at [624, 467] on link "3" at bounding box center [618, 467] width 21 height 21
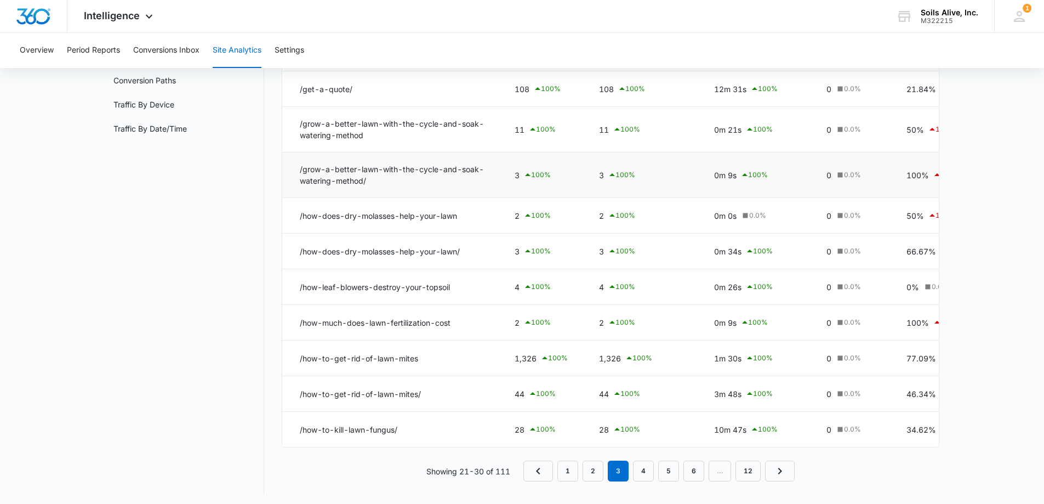
scroll to position [169, 0]
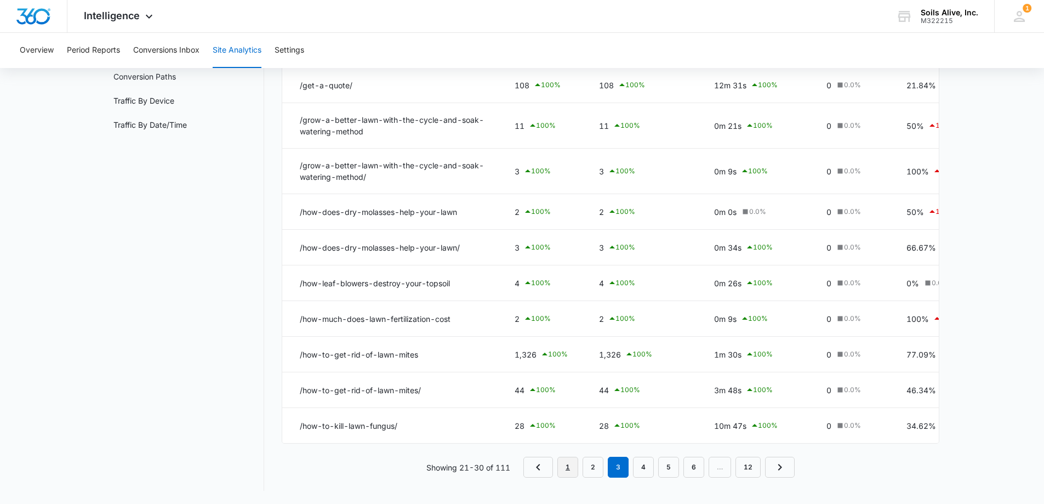
click at [566, 461] on link "1" at bounding box center [568, 467] width 21 height 21
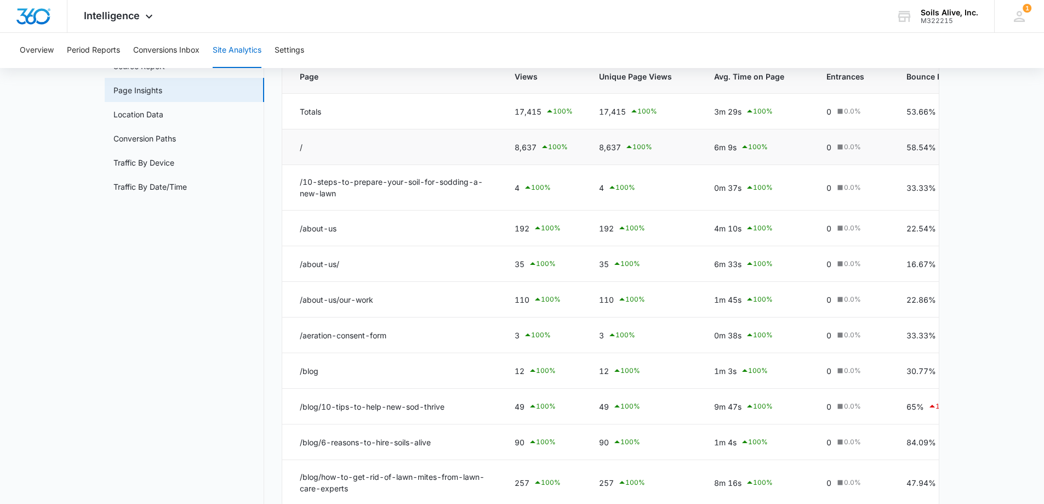
scroll to position [0, 0]
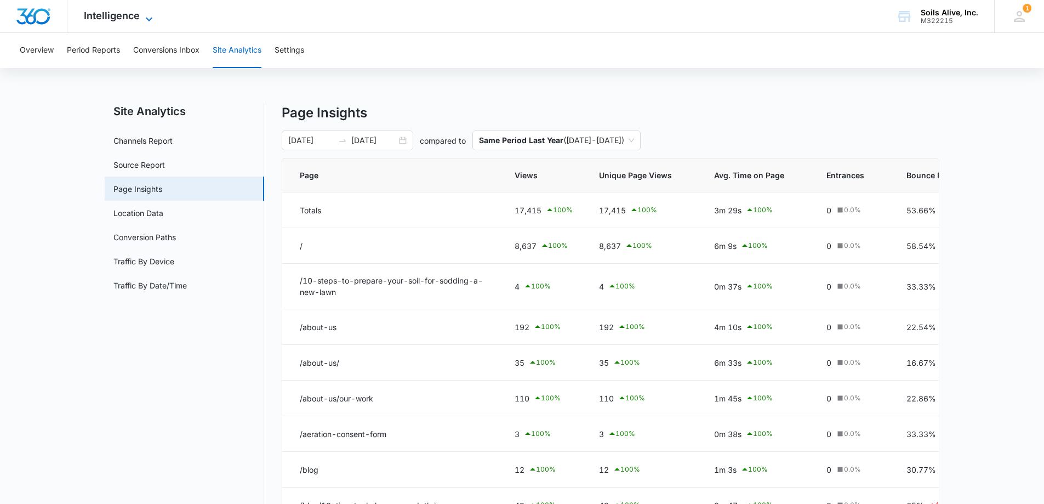
click at [115, 16] on span "Intelligence" at bounding box center [112, 16] width 56 height 12
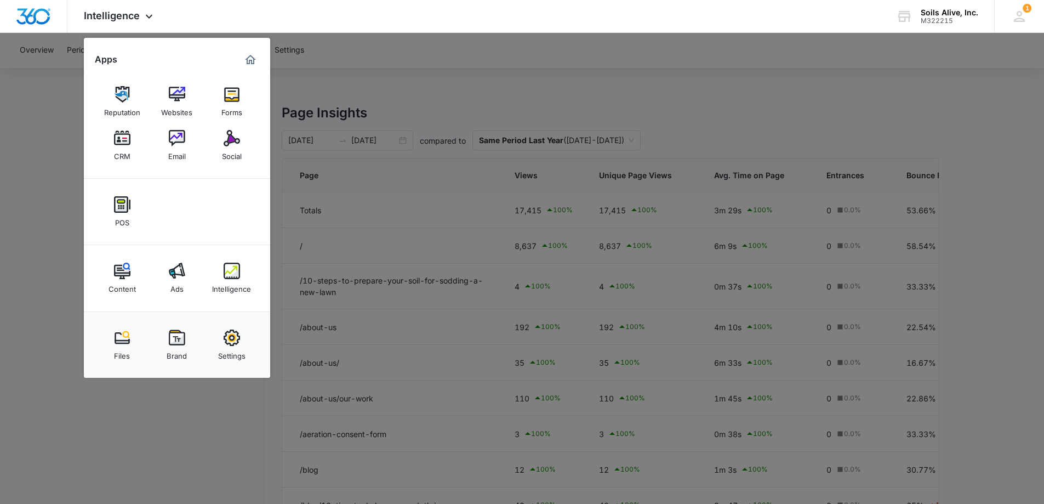
drag, startPoint x: 177, startPoint y: 280, endPoint x: 181, endPoint y: 283, distance: 5.8
click at [178, 280] on div "Ads" at bounding box center [176, 286] width 13 height 14
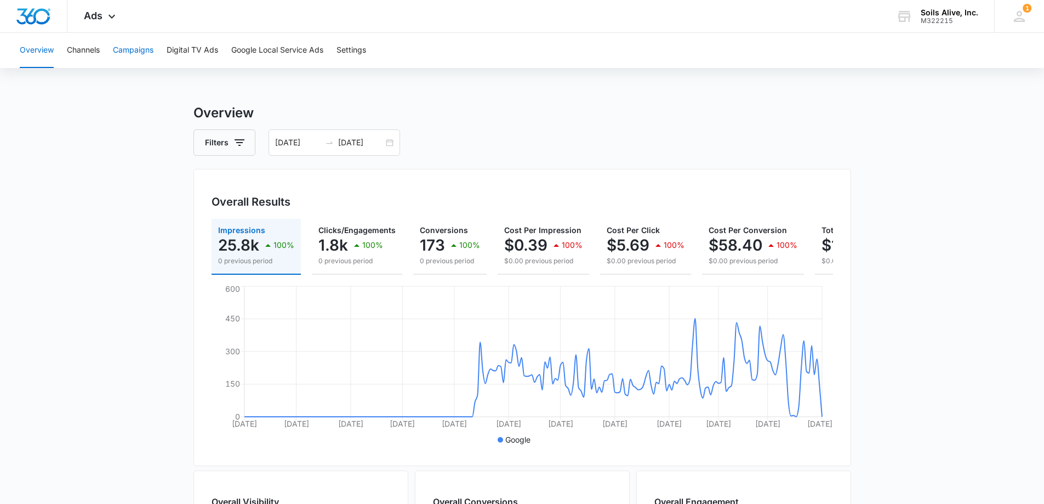
click at [128, 49] on button "Campaigns" at bounding box center [133, 50] width 41 height 35
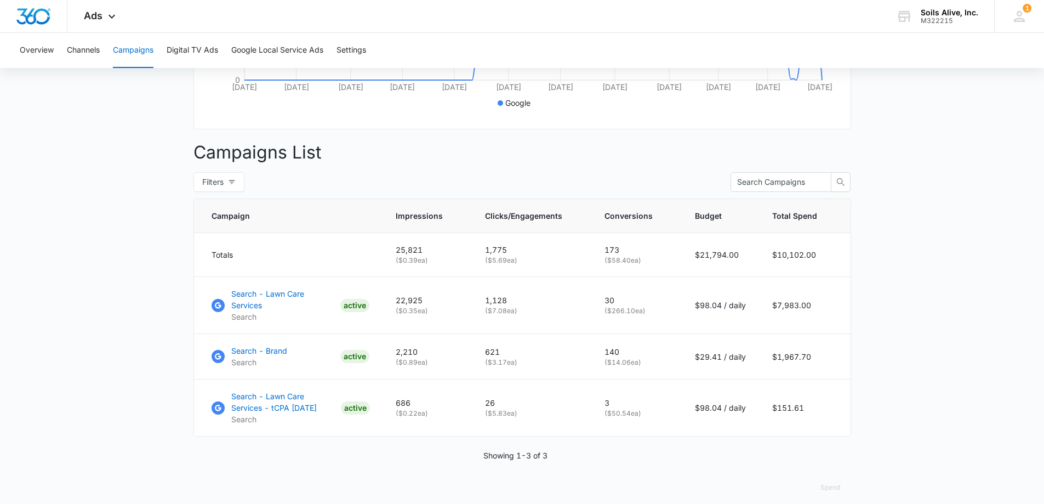
scroll to position [343, 0]
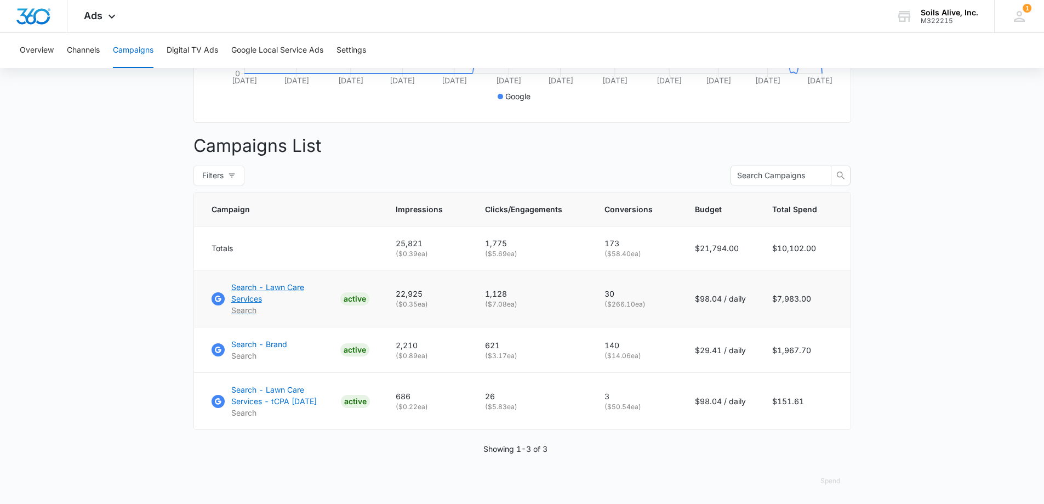
click at [298, 295] on p "Search - Lawn Care Services" at bounding box center [283, 292] width 105 height 23
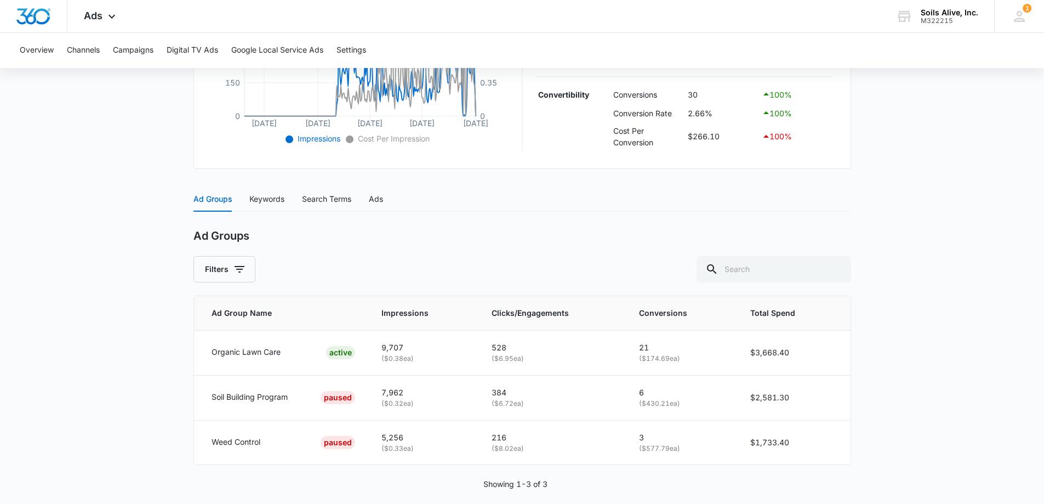
scroll to position [350, 0]
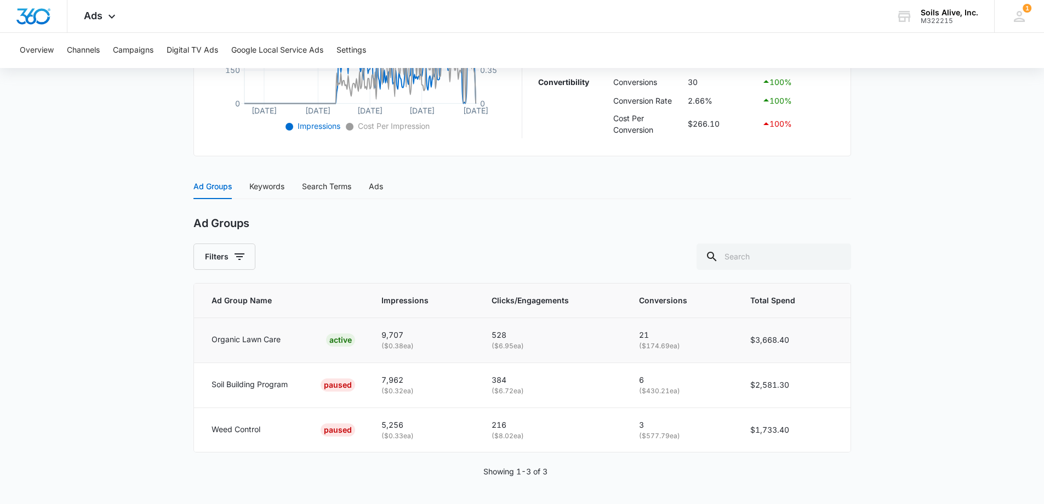
click at [653, 342] on p "( $174.69 ea)" at bounding box center [682, 346] width 86 height 10
drag, startPoint x: 748, startPoint y: 335, endPoint x: 807, endPoint y: 342, distance: 59.1
click at [807, 342] on td "$3,668.40" at bounding box center [793, 339] width 113 height 45
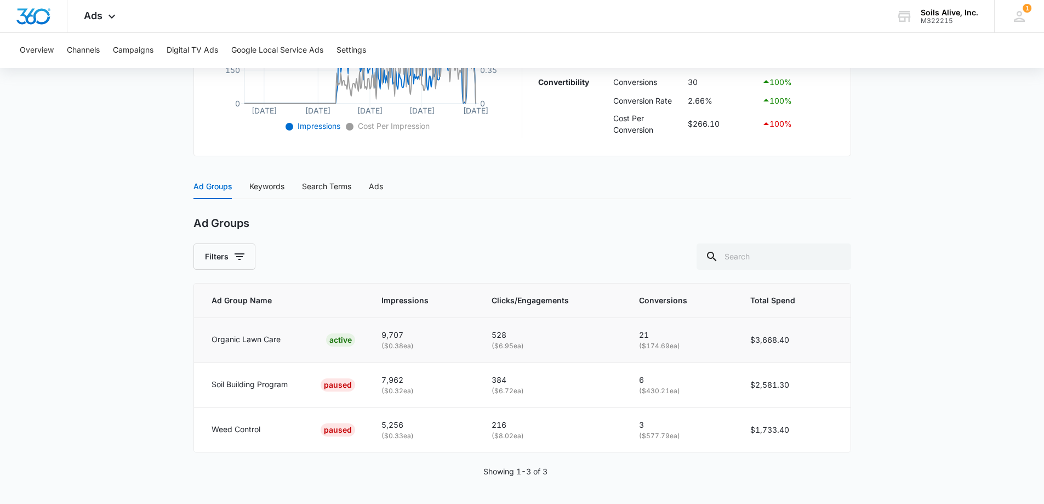
click at [275, 342] on p "Organic Lawn Care" at bounding box center [246, 339] width 69 height 12
drag, startPoint x: 249, startPoint y: 339, endPoint x: 280, endPoint y: 342, distance: 31.3
click at [280, 342] on p "Organic Lawn Care" at bounding box center [246, 339] width 69 height 12
click at [386, 345] on p "( $0.38 ea)" at bounding box center [424, 346] width 84 height 10
click at [378, 190] on div "Ads" at bounding box center [376, 186] width 14 height 12
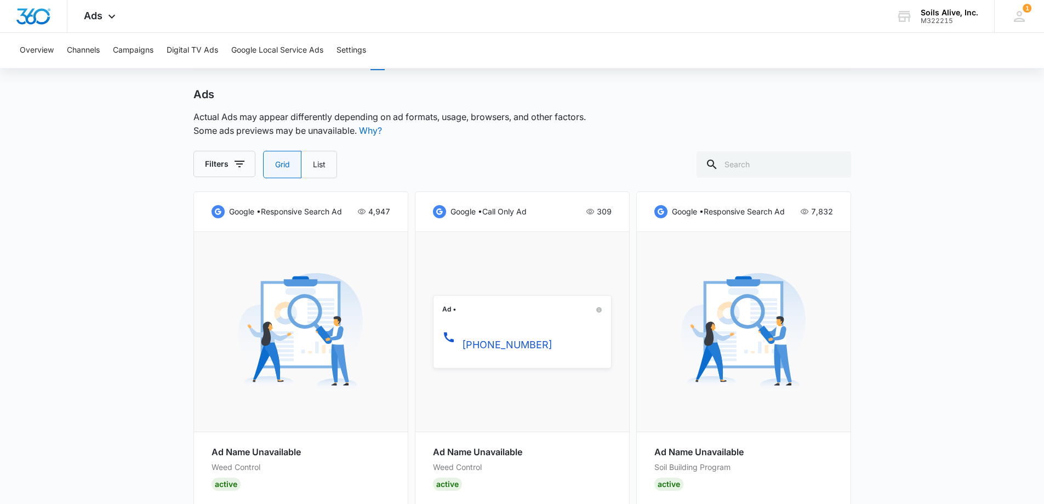
scroll to position [400, 0]
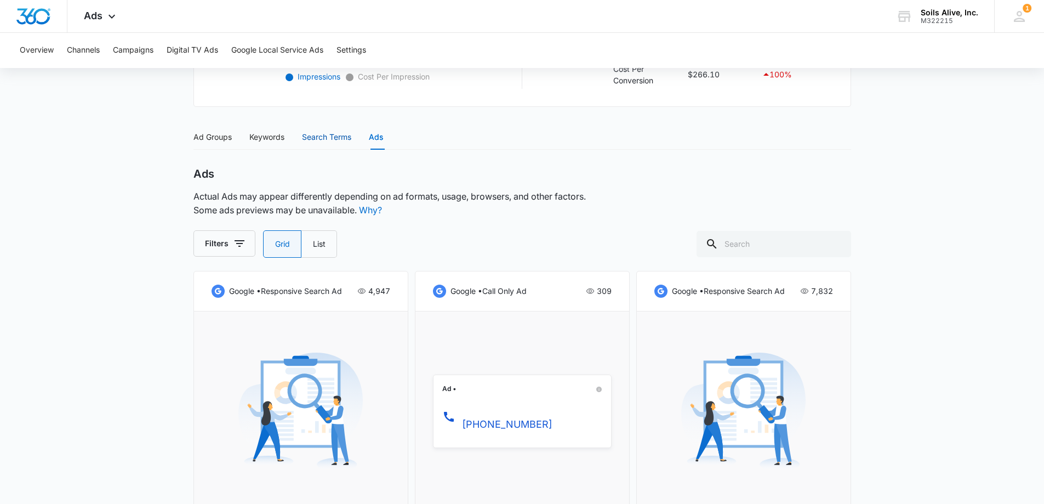
click at [336, 141] on div "Search Terms" at bounding box center [326, 137] width 49 height 12
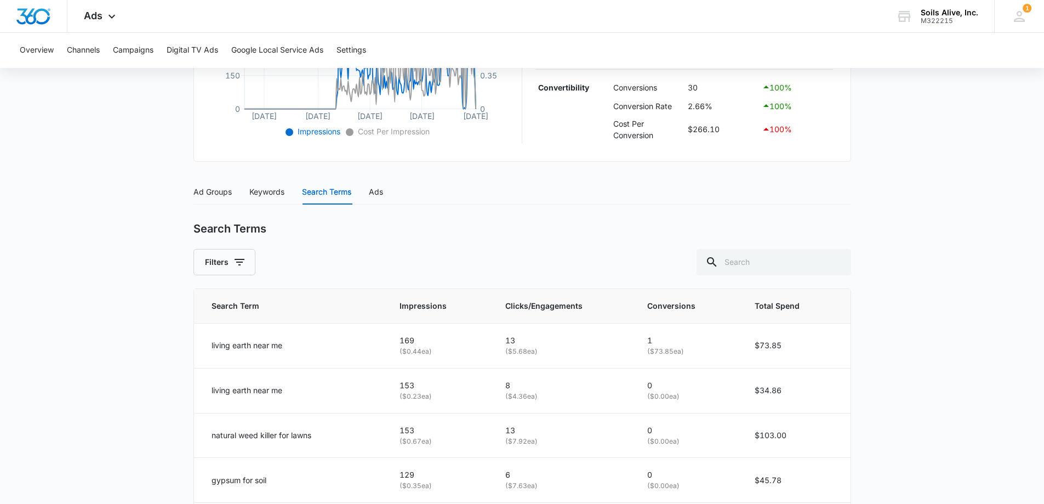
scroll to position [344, 0]
click at [207, 193] on div "Ad Groups" at bounding box center [213, 192] width 38 height 12
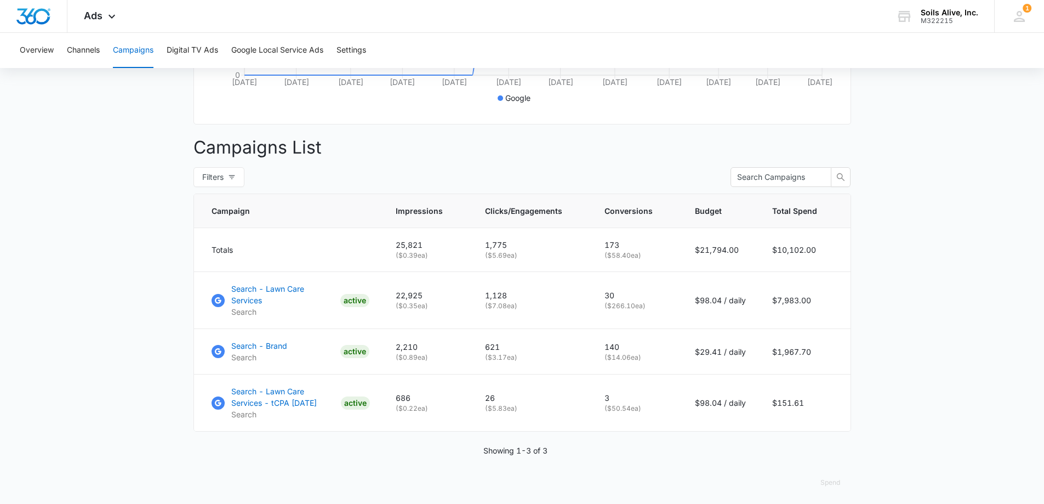
scroll to position [343, 0]
click at [265, 342] on p "Search - Brand" at bounding box center [259, 344] width 56 height 12
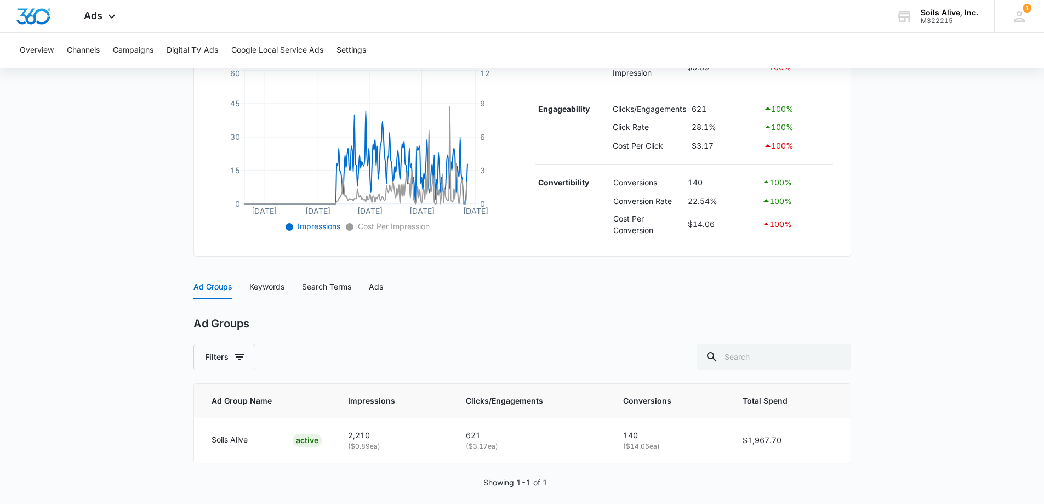
scroll to position [261, 0]
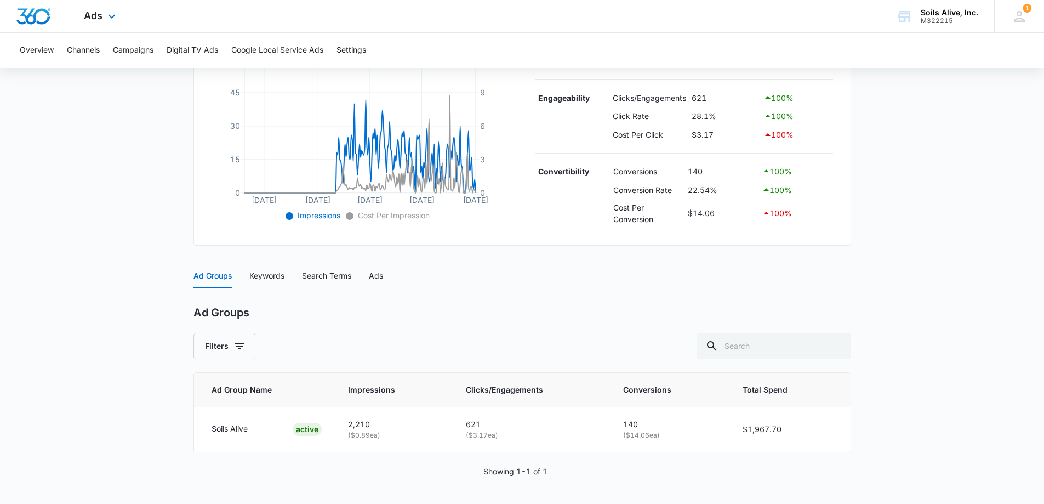
click at [103, 10] on div "Ads Apps Reputation Websites Forms CRM Email Social POS Content Ads Intelligenc…" at bounding box center [100, 16] width 67 height 32
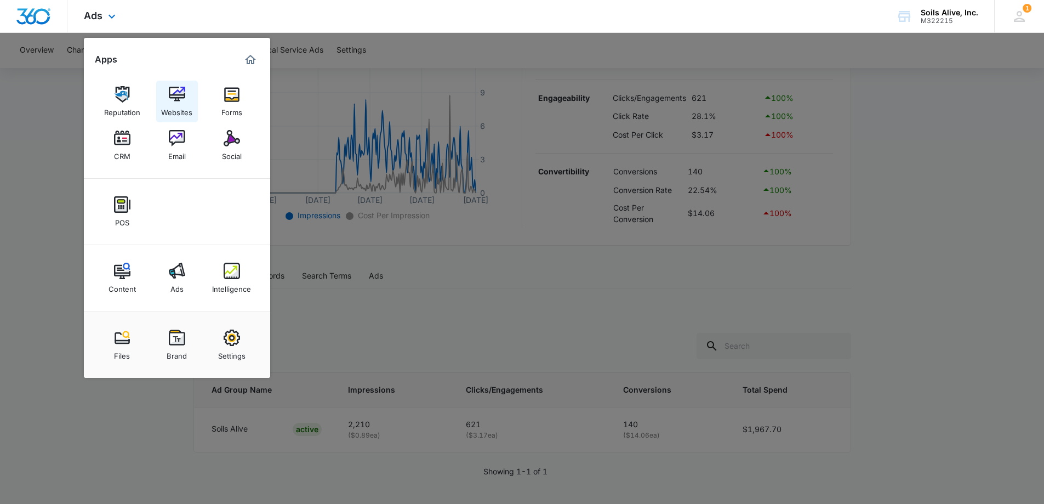
click at [170, 95] on img at bounding box center [177, 94] width 16 height 16
